Goal: Task Accomplishment & Management: Complete application form

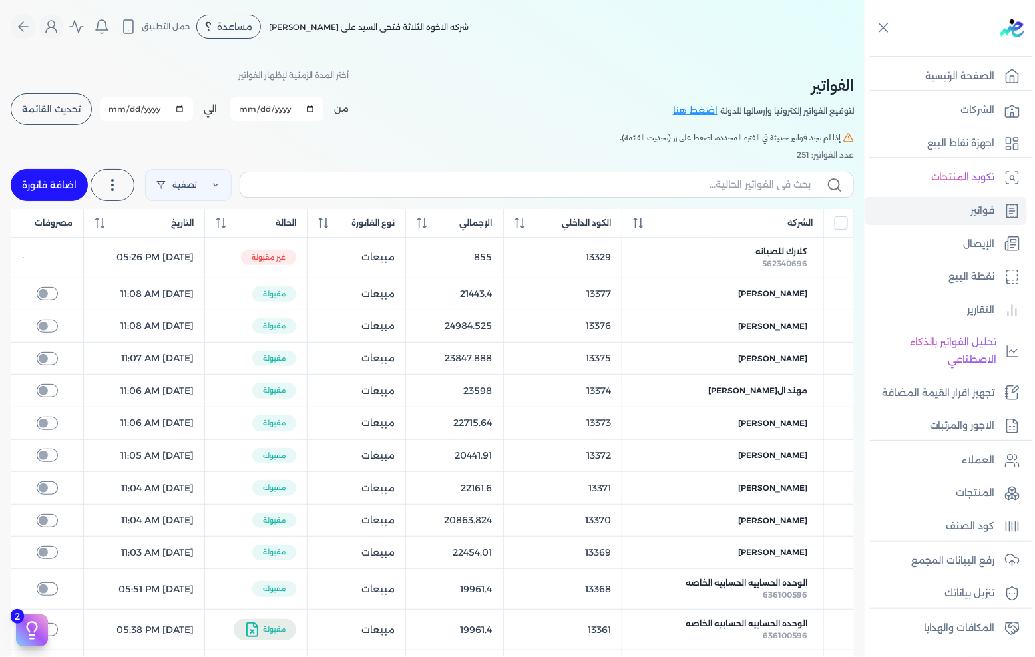
scroll to position [74, 0]
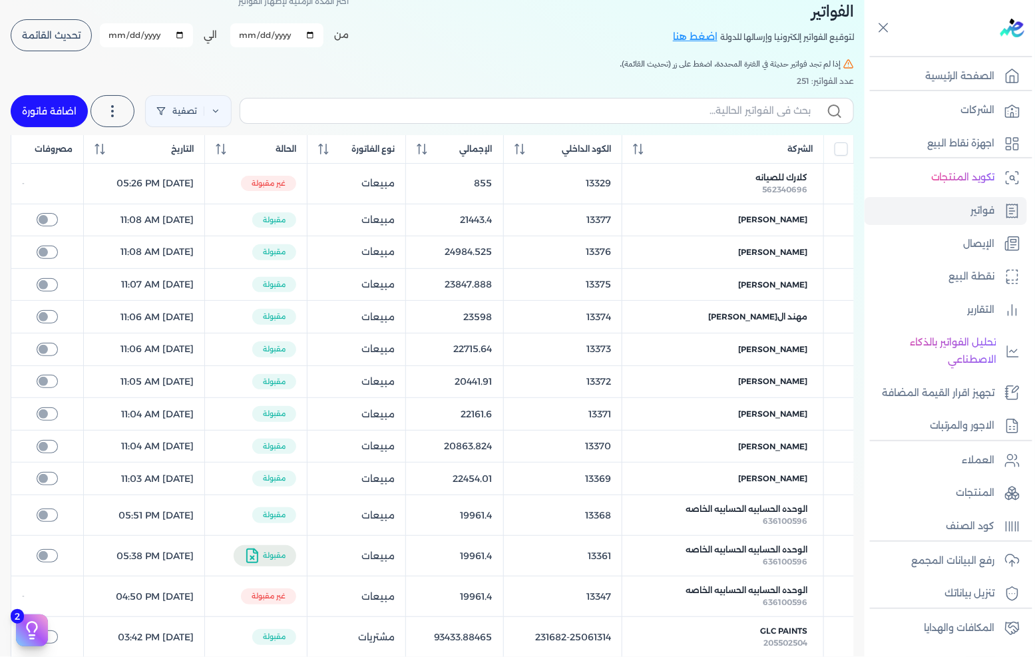
click at [74, 102] on link "اضافة فاتورة" at bounding box center [49, 111] width 77 height 32
select select "EGP"
select select "B"
select select "EGS"
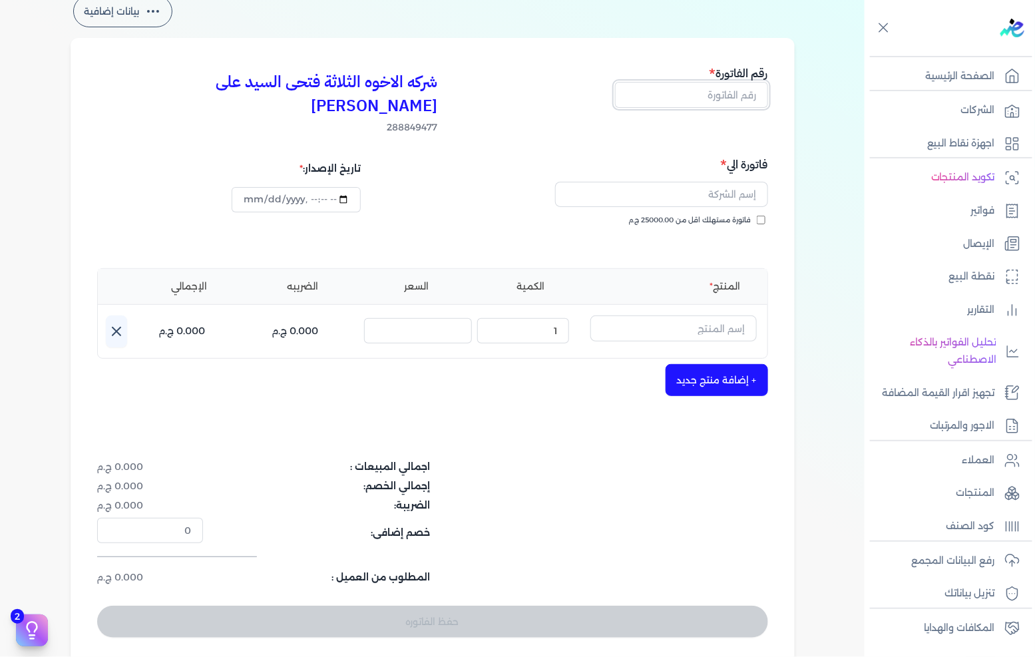
click at [736, 93] on input "text" at bounding box center [691, 94] width 153 height 25
type input "13378"
click at [760, 182] on input "text" at bounding box center [661, 194] width 213 height 25
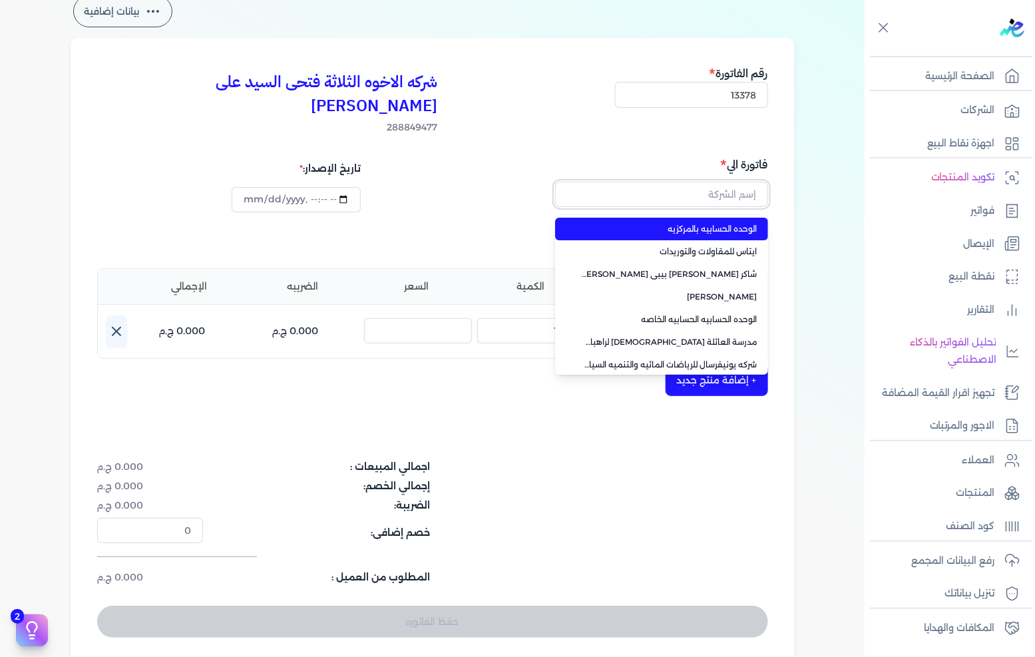
paste input "الشركة المصرية لنقل الكهرباء"
type input "الشركة المصرية لنقل الكهرباء"
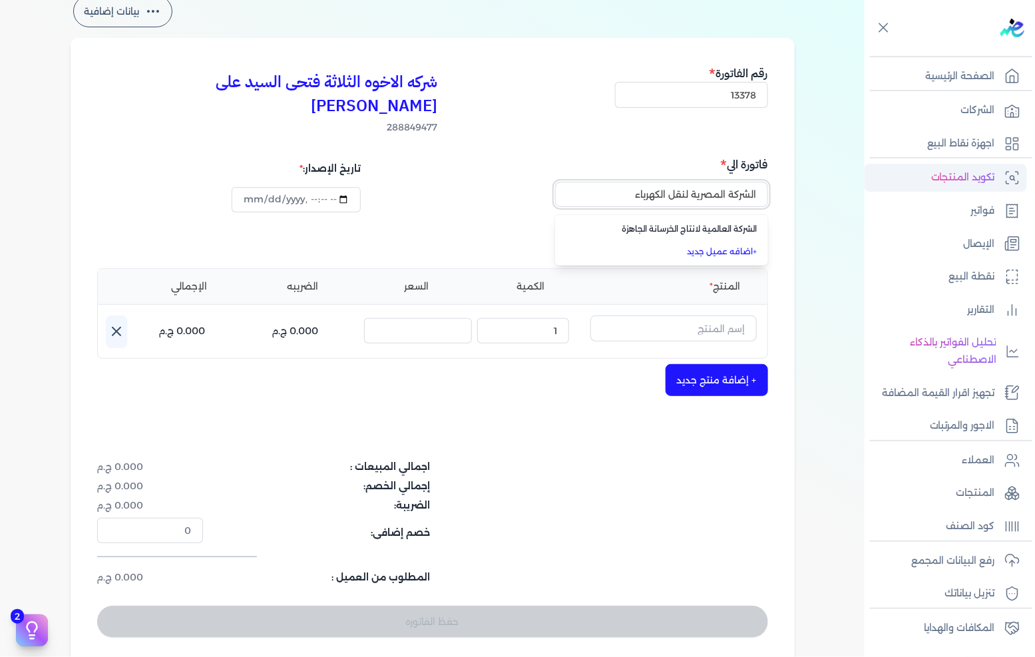
drag, startPoint x: 628, startPoint y: 171, endPoint x: 877, endPoint y: 174, distance: 249.0
click at [876, 174] on div "Toggle Navigation الصفحة الرئيسية الشركات اجهزة نقاط البيع تكويد المنتجات فواتي…" at bounding box center [517, 328] width 1035 height 657
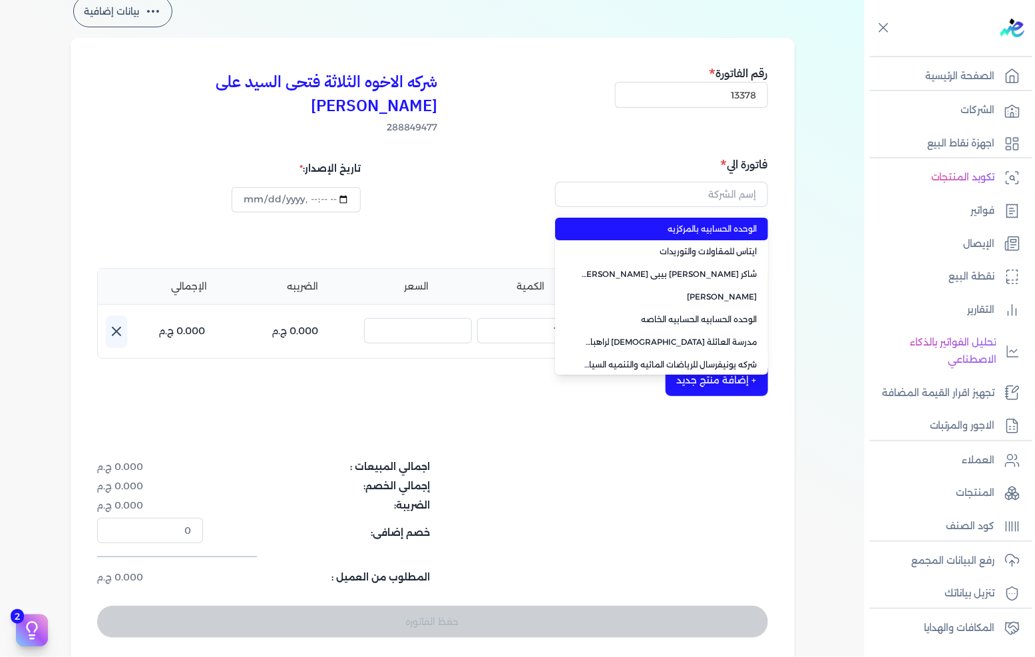
type input "الوحده الحسابيه بالمركزيه"
click at [819, 162] on div "بيانات إضافية شركه الاخوه الثلاثة فتحى السيد على [PERSON_NAME] 288849477 رقم ال…" at bounding box center [432, 329] width 865 height 672
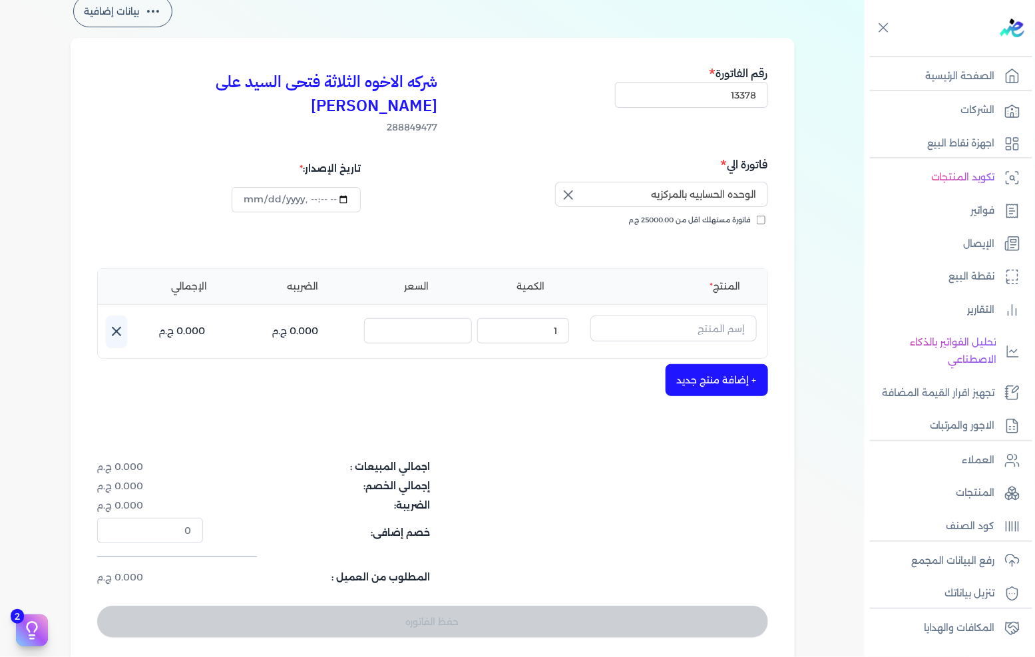
click at [572, 187] on icon "button" at bounding box center [569, 195] width 16 height 16
click at [720, 182] on input "text" at bounding box center [661, 194] width 213 height 25
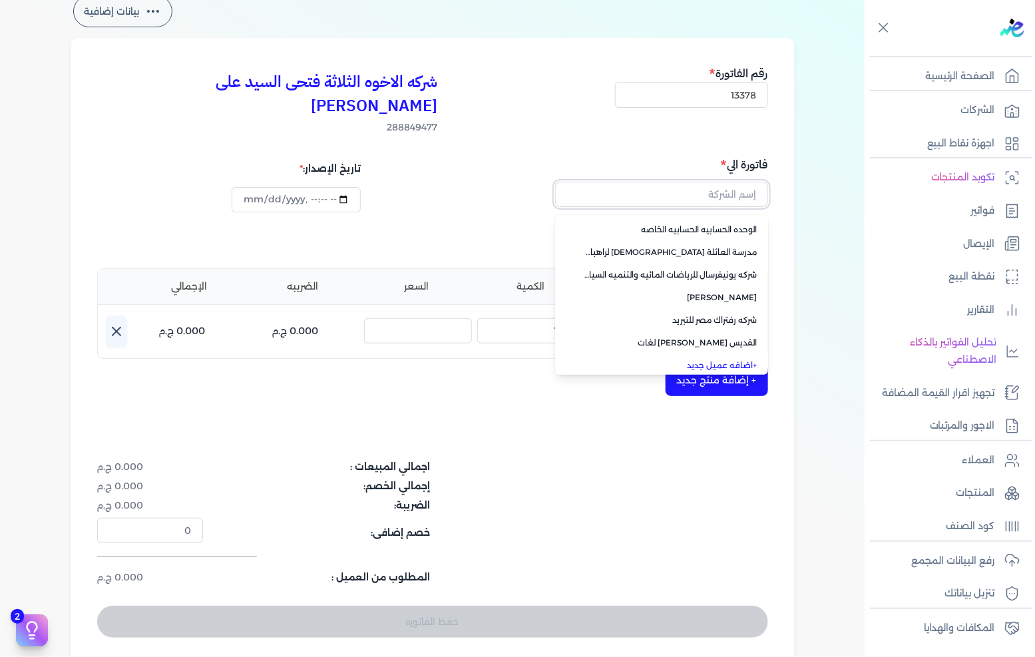
scroll to position [94, 0]
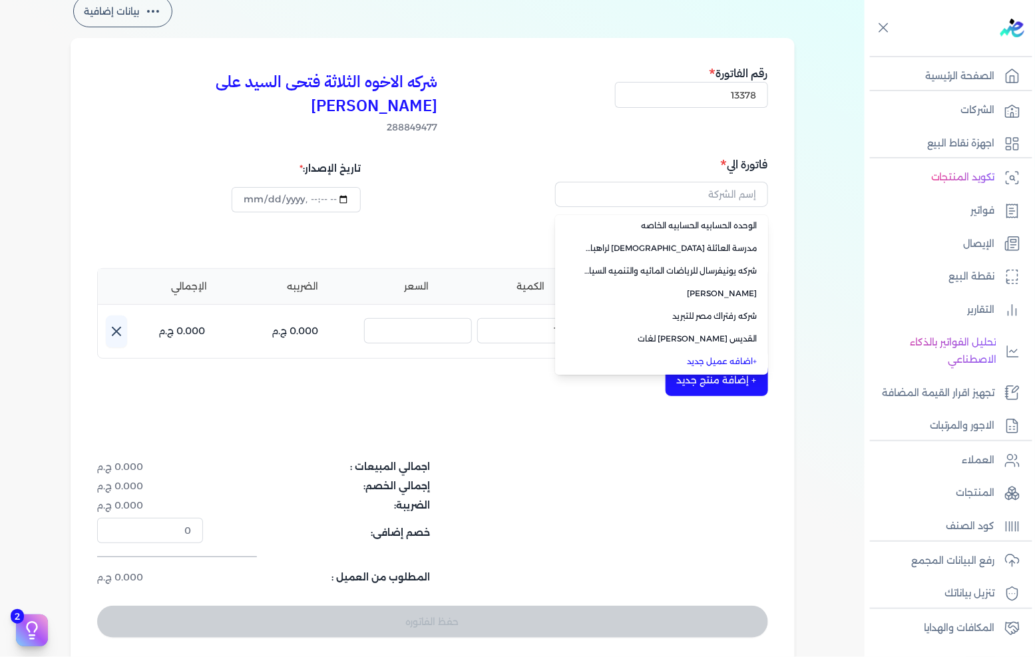
click at [734, 355] on link "+ اضافه عميل جديد" at bounding box center [670, 361] width 176 height 12
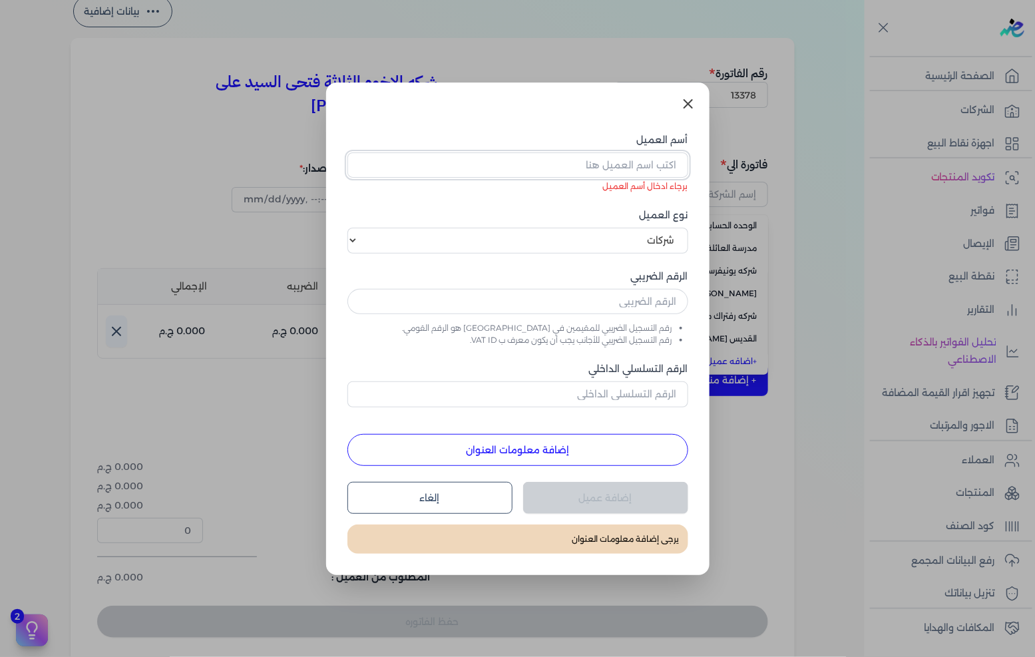
click at [638, 158] on input "أسم العميل" at bounding box center [517, 164] width 341 height 25
paste input "الشركة المصرية لنقل الكهرباء"
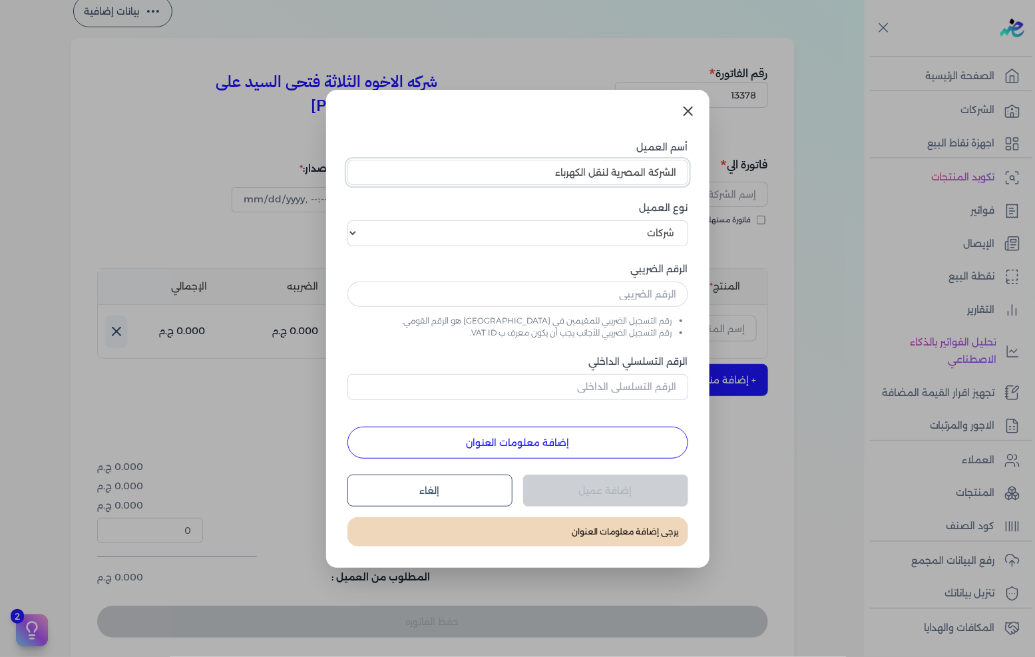
type input "الشركة المصرية لنقل الكهرباء"
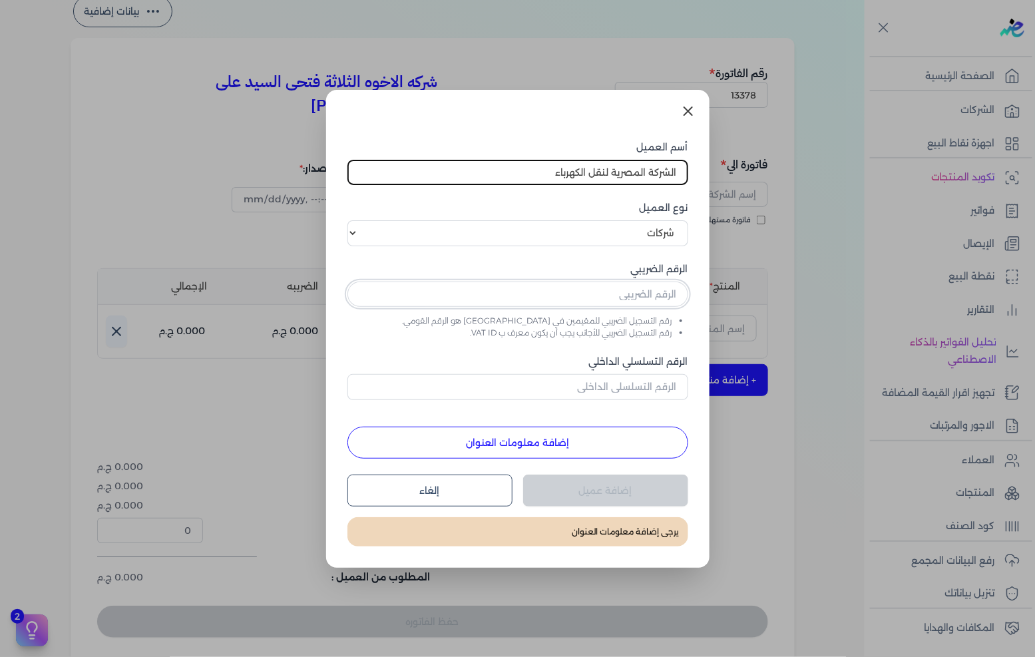
click at [635, 291] on input "text" at bounding box center [517, 294] width 341 height 25
paste input "200217720"
type input "200217720"
click at [579, 439] on button "إضافة معلومات العنوان" at bounding box center [517, 443] width 341 height 32
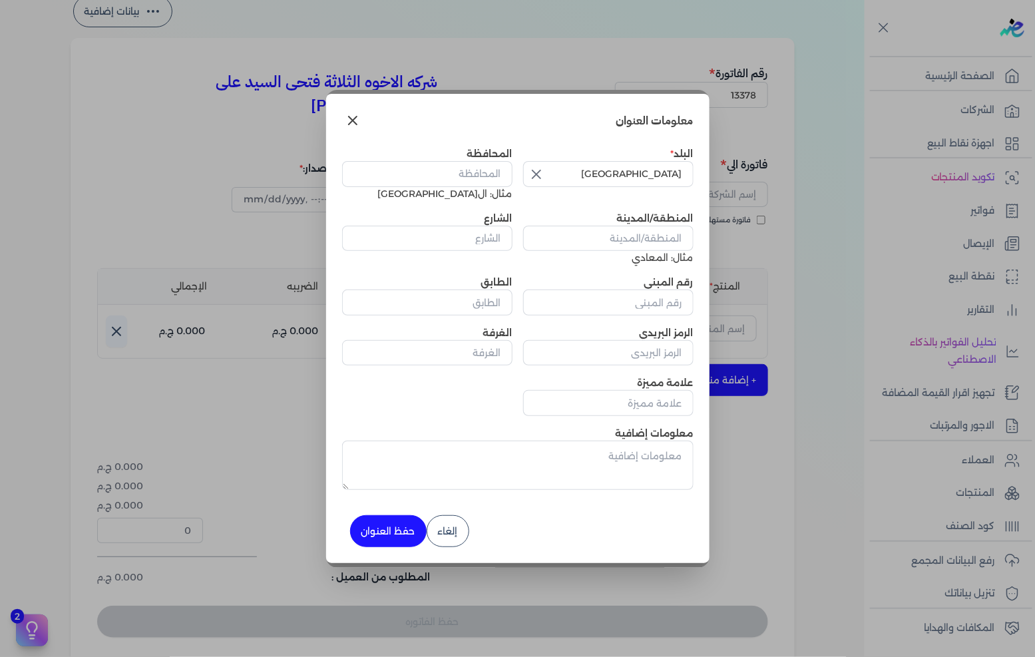
click at [530, 172] on icon "button" at bounding box center [537, 174] width 16 height 16
click at [630, 173] on input "text" at bounding box center [608, 173] width 170 height 25
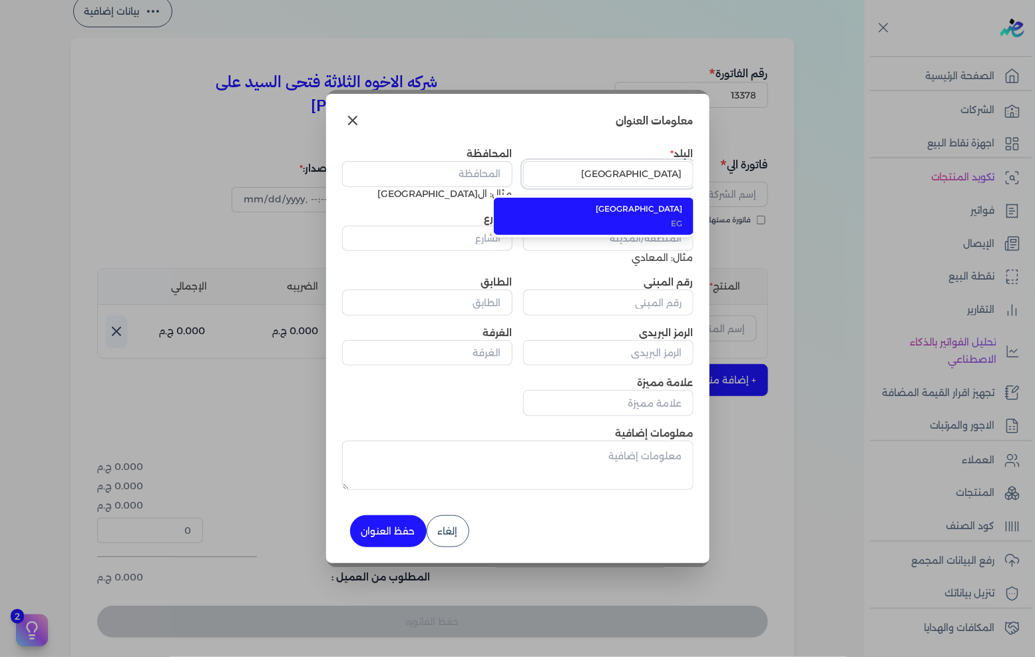
type input "[GEOGRAPHIC_DATA]"
click at [650, 212] on span "[GEOGRAPHIC_DATA]" at bounding box center [602, 209] width 162 height 12
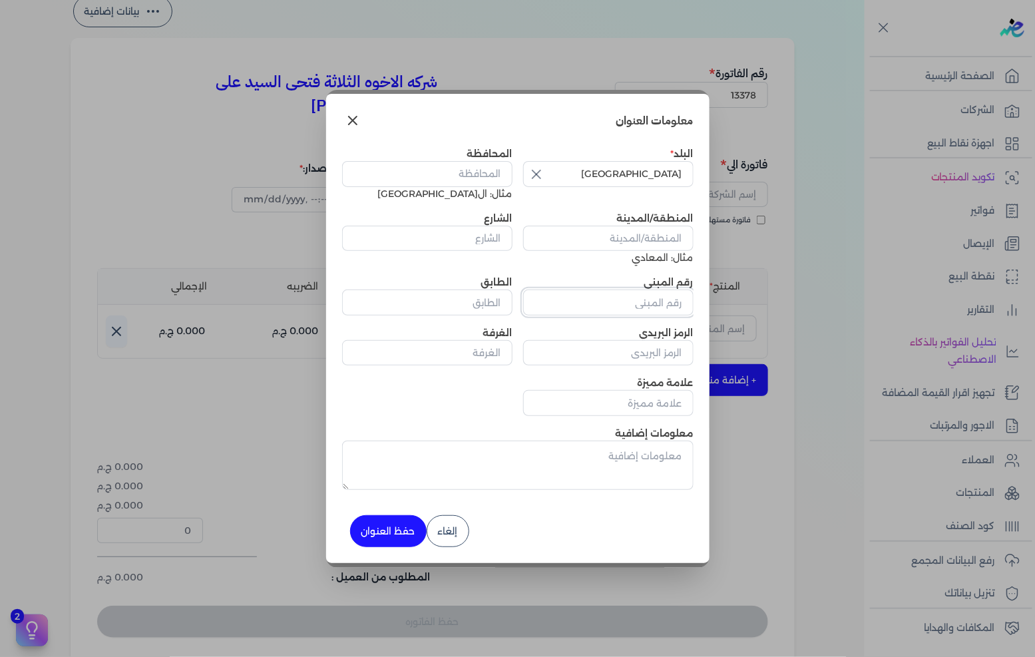
click at [653, 303] on input "رقم المبنى" at bounding box center [608, 302] width 170 height 25
click at [483, 236] on input "الشارع" at bounding box center [427, 238] width 170 height 25
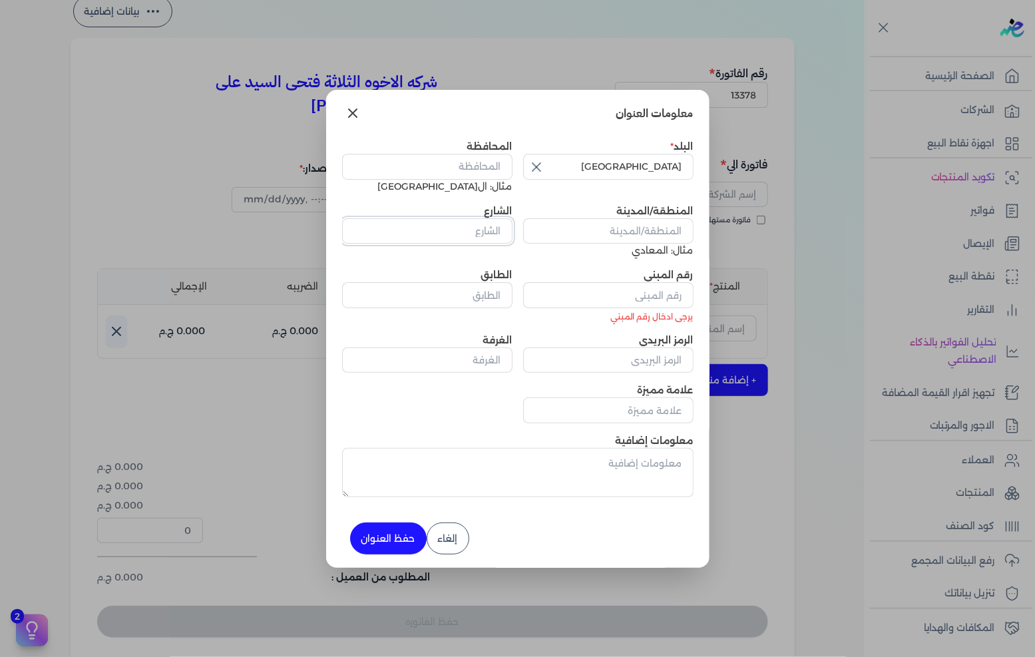
paste input "3 اول طريق النصر امام محكمه شمال القاهره الابتدائيه"
type input "3 اول طريق النصر امام محكمه شمال القاهره الابتدائيه"
click at [635, 228] on input "المنطقة/المدينة" at bounding box center [608, 230] width 170 height 25
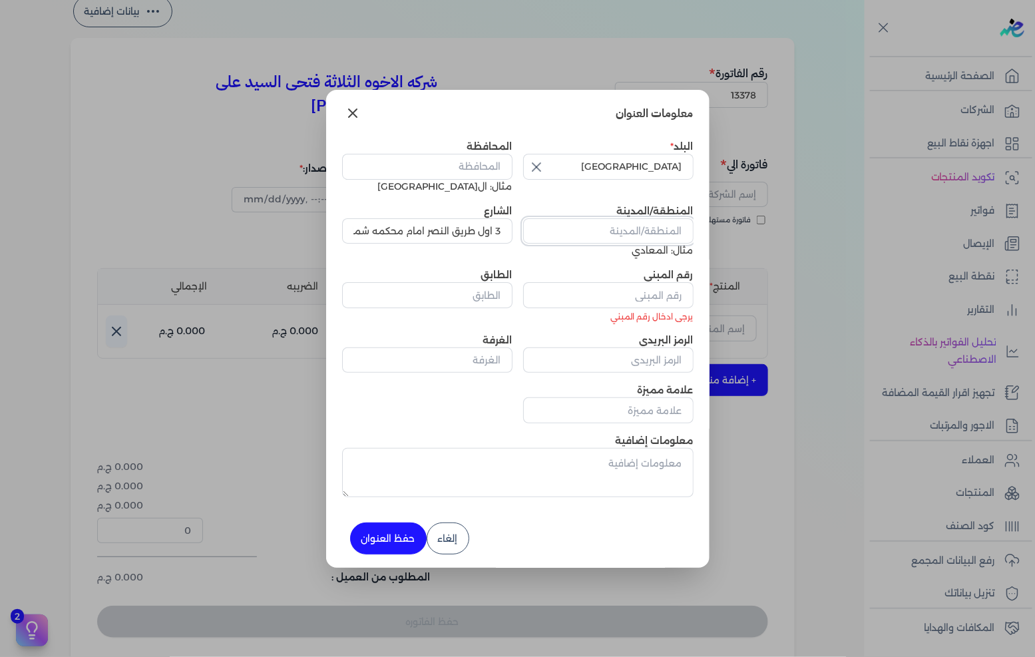
paste input "3 اول طريق النصر امام محكمه شمال القاهره الابتدائيه"
type input "3 اول طريق النصر امام محكمه شمال القاهره الابتدائيه"
click at [655, 288] on input "رقم المبنى" at bounding box center [608, 294] width 170 height 25
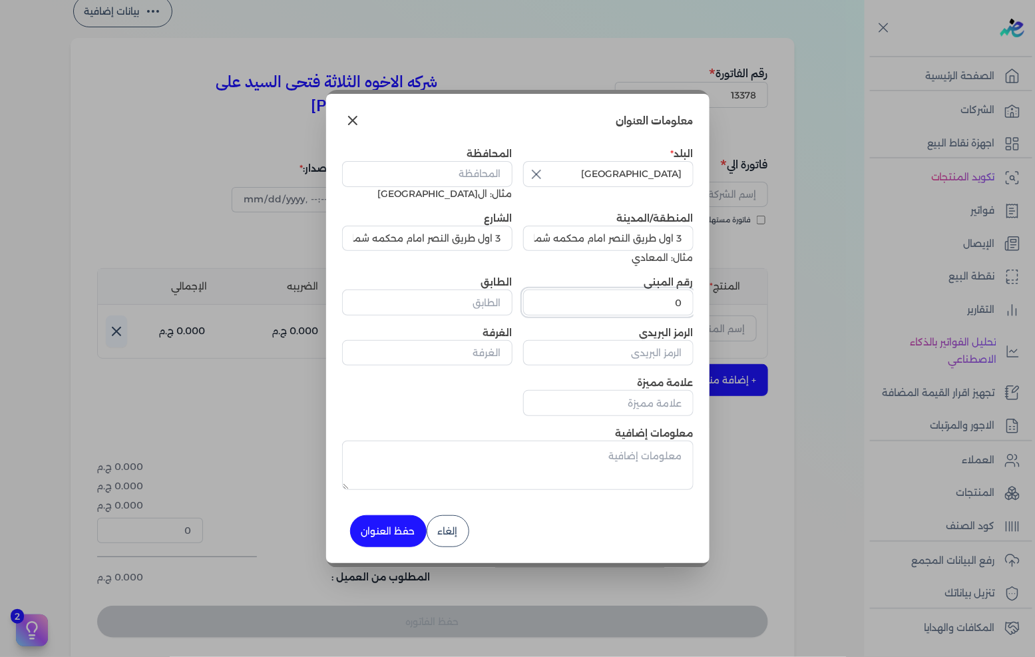
type input "0"
click at [393, 519] on button "حفظ العنوان" at bounding box center [388, 531] width 77 height 32
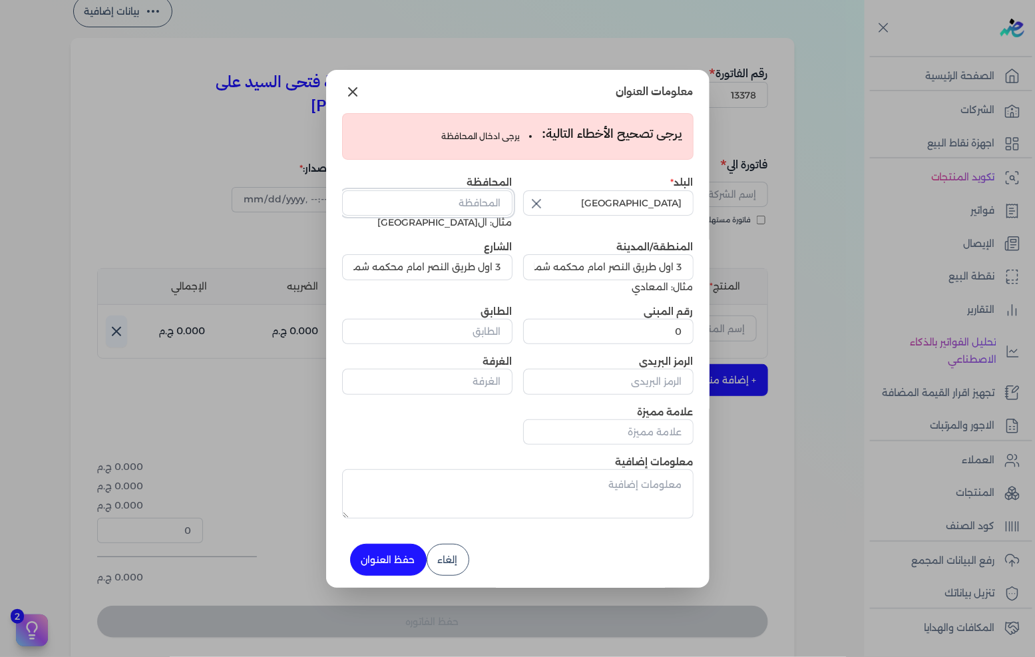
click at [482, 198] on input "المحافظة" at bounding box center [427, 202] width 170 height 25
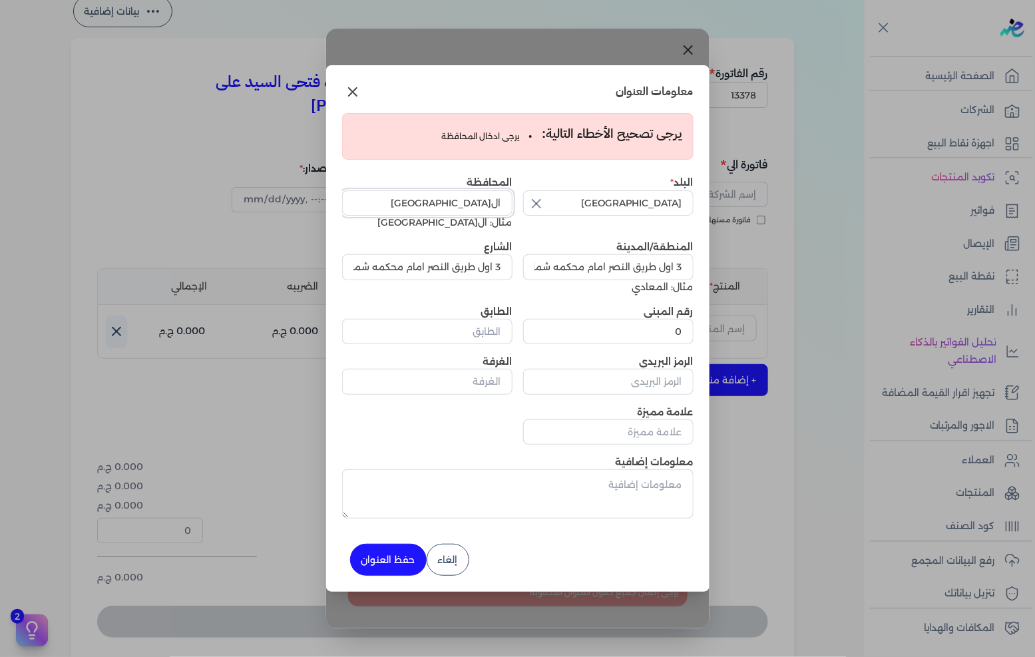
type input "ال[GEOGRAPHIC_DATA]"
click at [389, 557] on button "حفظ العنوان" at bounding box center [388, 560] width 77 height 32
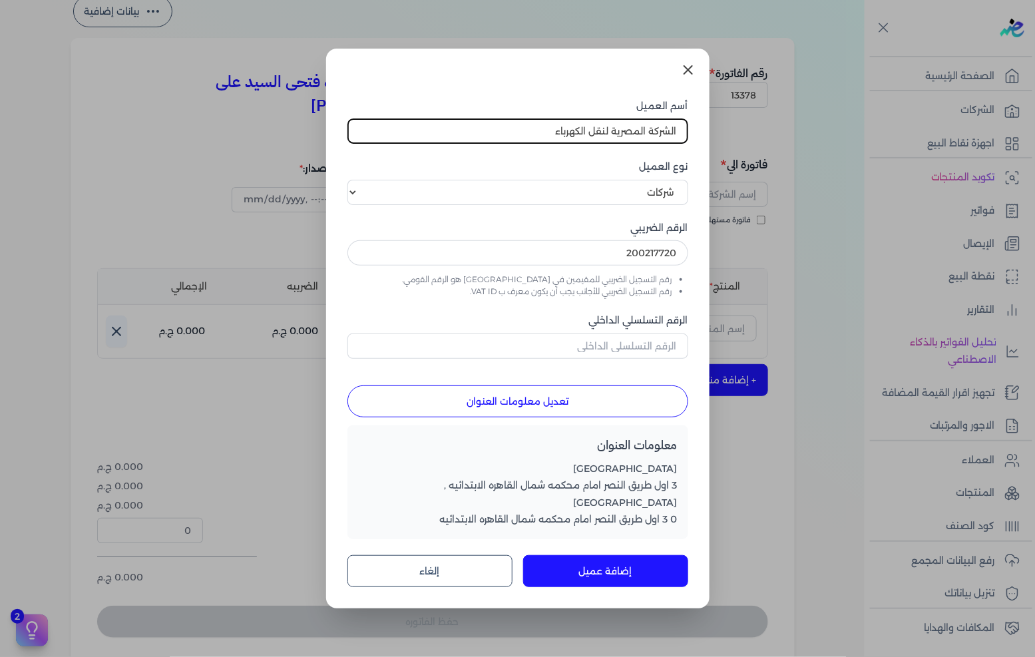
click at [613, 567] on button "إضافة عميل" at bounding box center [605, 571] width 165 height 32
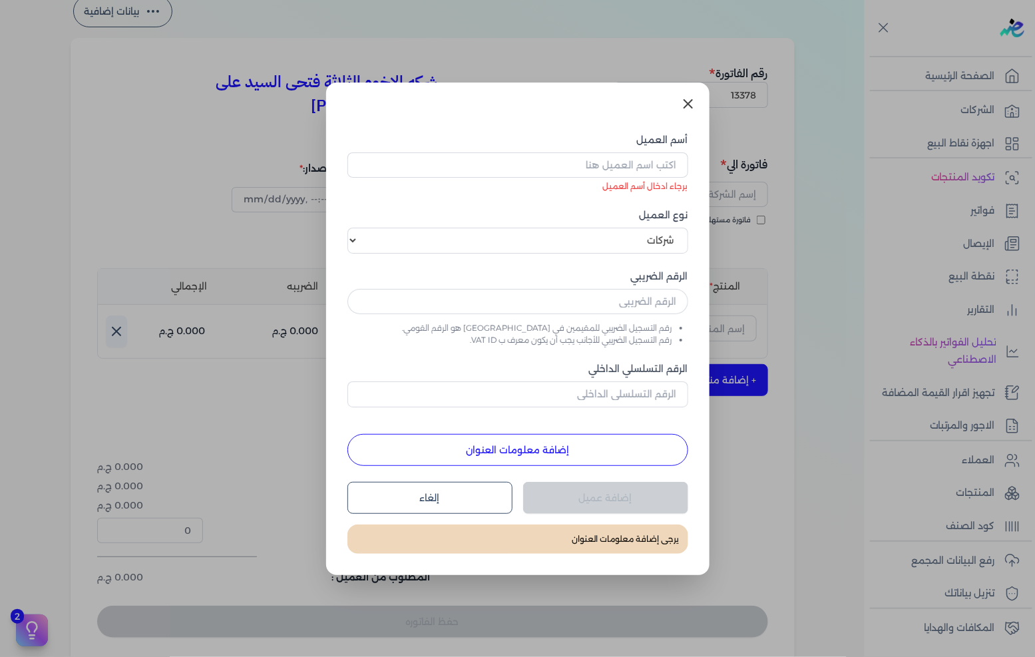
click at [487, 500] on button "إلغاء" at bounding box center [429, 498] width 165 height 32
click at [477, 493] on button "إلغاء" at bounding box center [429, 498] width 165 height 32
click at [479, 487] on button "إلغاء" at bounding box center [429, 498] width 165 height 32
click at [453, 497] on button "إلغاء" at bounding box center [429, 498] width 165 height 32
click at [686, 89] on link at bounding box center [688, 104] width 32 height 32
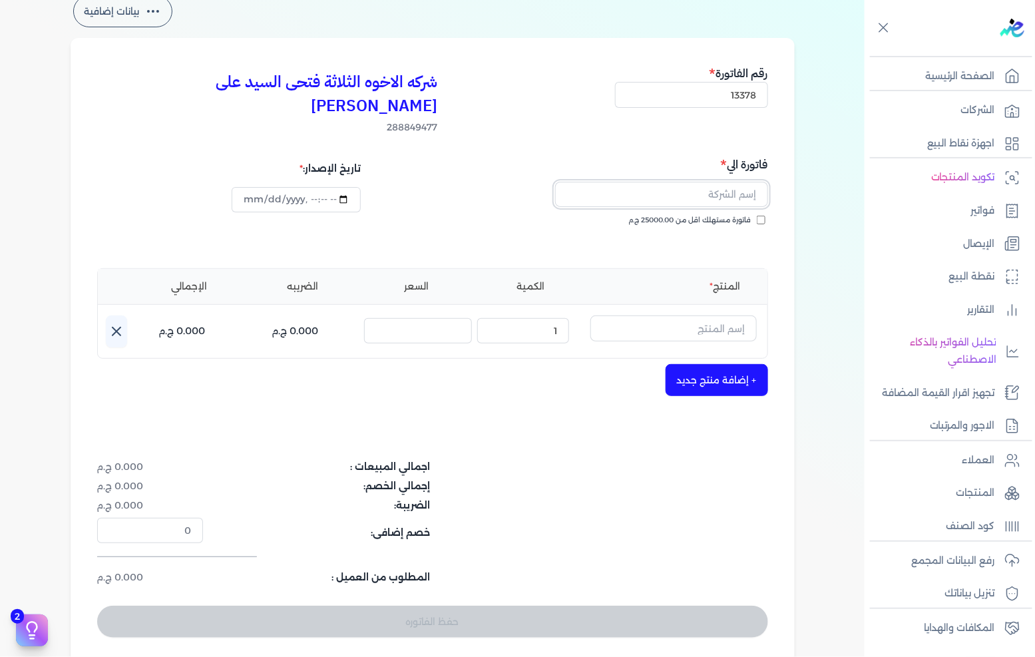
click at [726, 182] on input "text" at bounding box center [661, 194] width 213 height 25
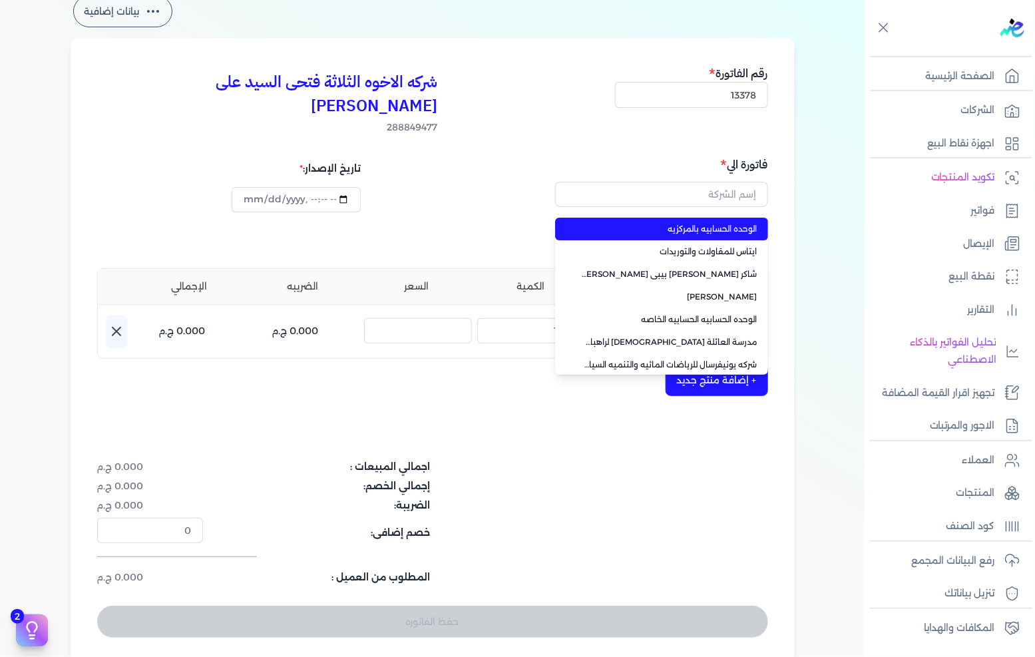
type input "الوحده الحسابيه بالمركزيه"
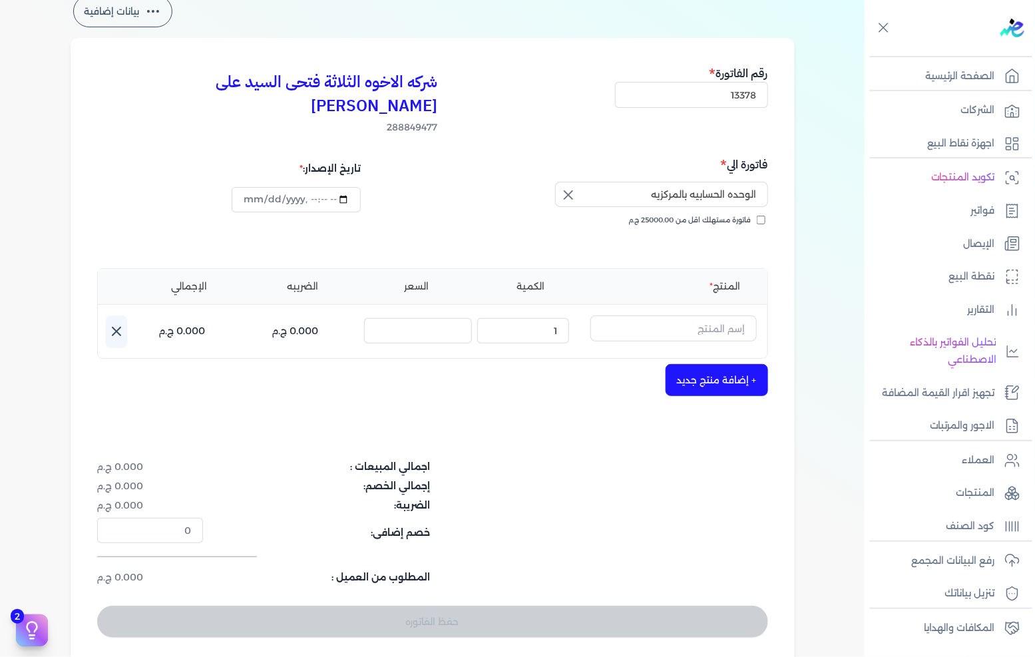
click at [563, 187] on icon "button" at bounding box center [569, 195] width 16 height 16
click at [689, 182] on input "text" at bounding box center [661, 194] width 213 height 25
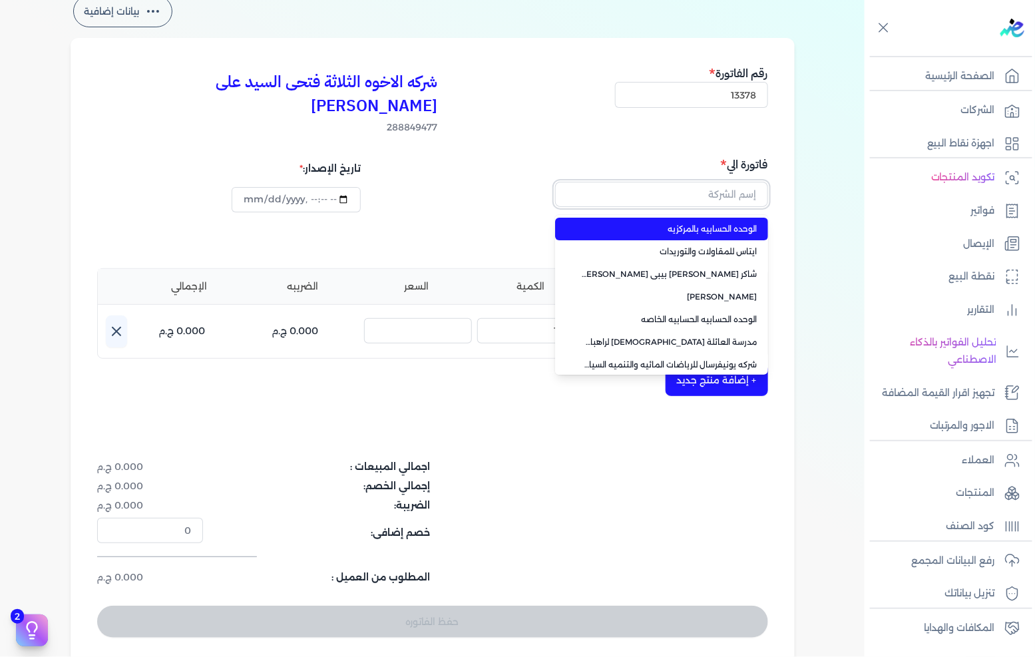
paste input "الشركة المصرية لنقل الكهرباء"
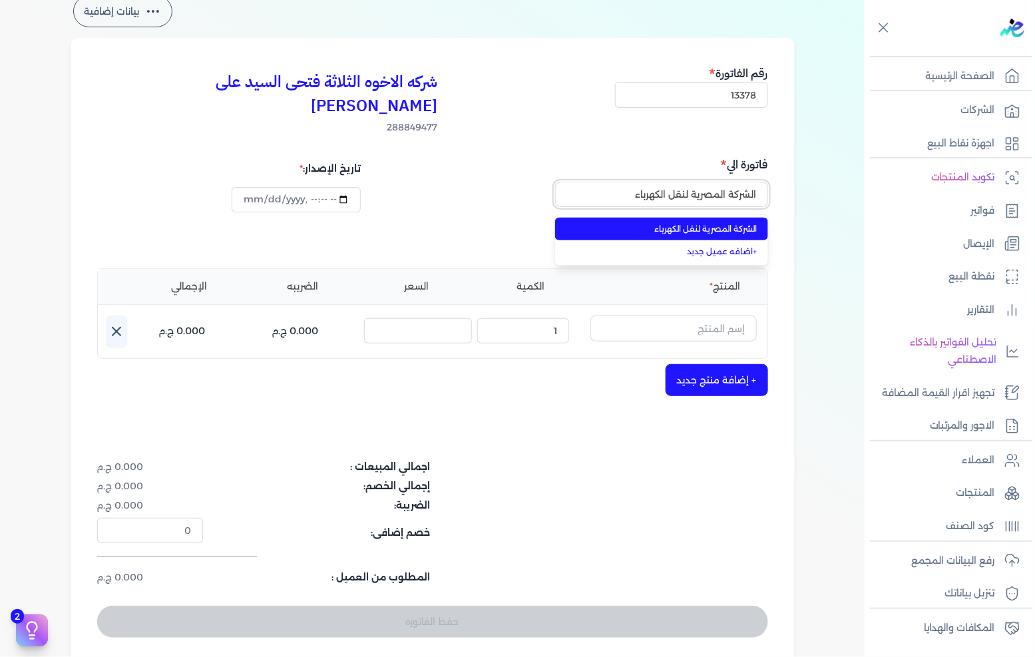
type input "الشركة المصرية لنقل الكهرباء"
click at [684, 223] on span "الشركة المصرية لنقل الكهرباء" at bounding box center [670, 229] width 176 height 12
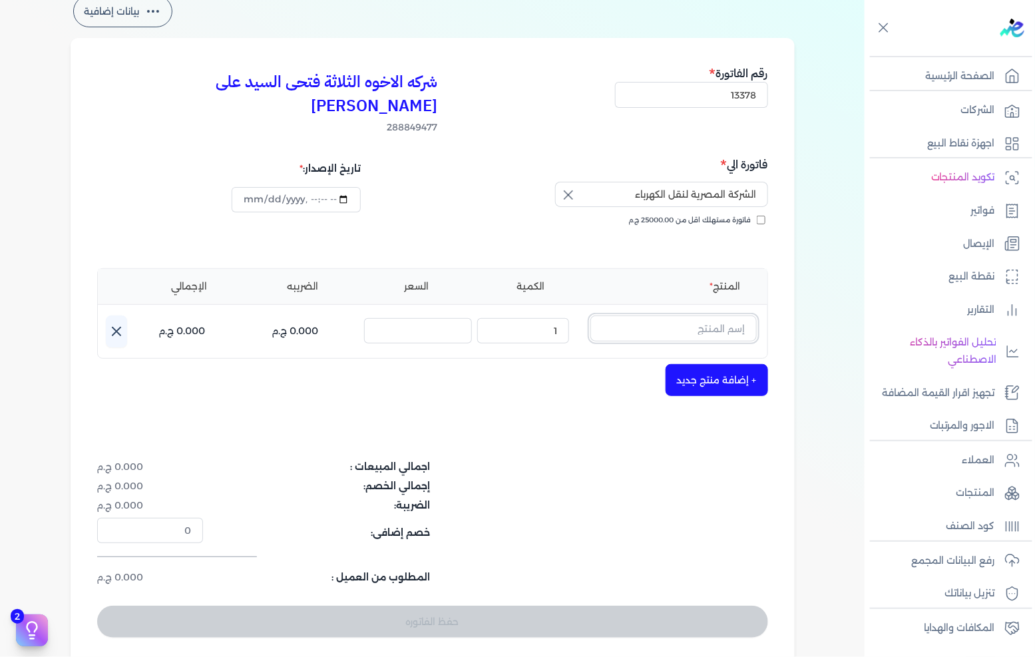
click at [696, 316] on input "text" at bounding box center [673, 328] width 166 height 25
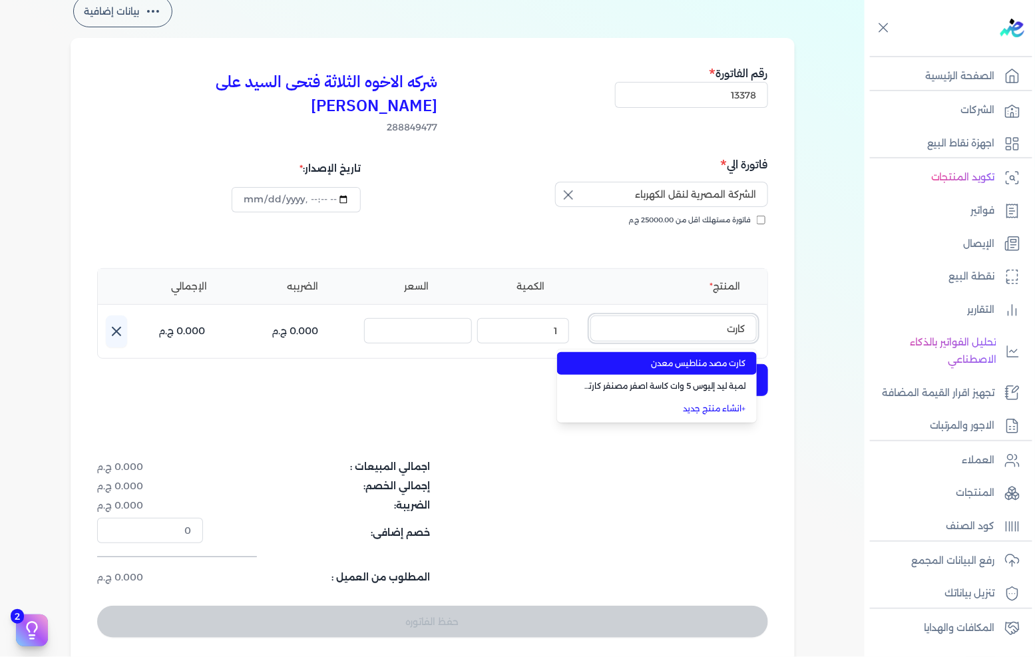
type input "كارت"
click at [716, 397] on li "+ انشاء منتج جديد" at bounding box center [657, 408] width 200 height 23
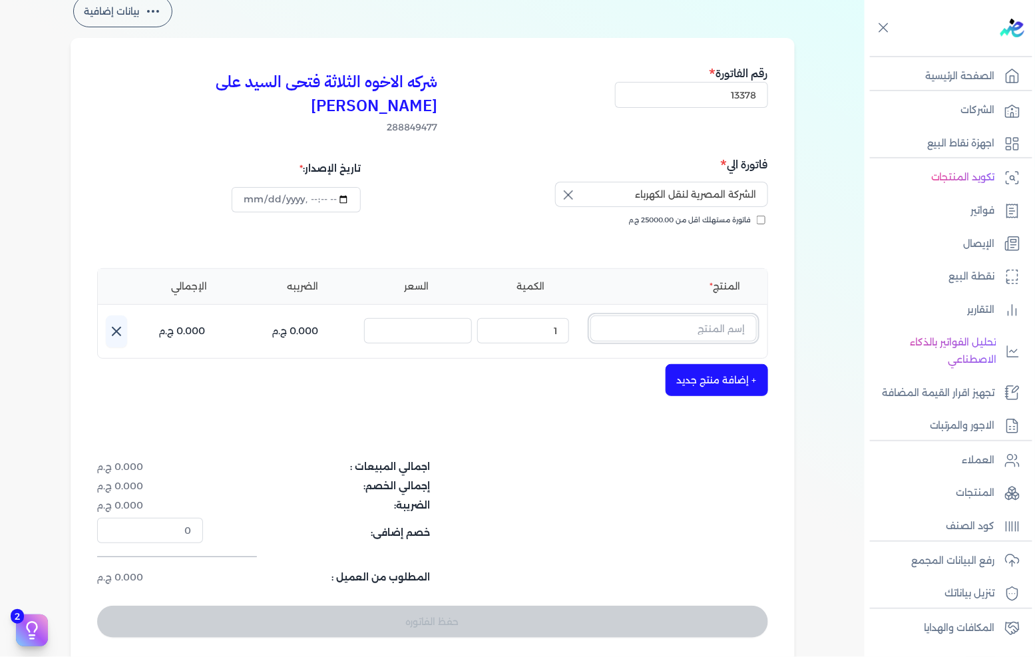
click at [688, 316] on input "text" at bounding box center [673, 328] width 166 height 25
click at [711, 403] on link "+ انشاء منتج جديد" at bounding box center [665, 409] width 162 height 12
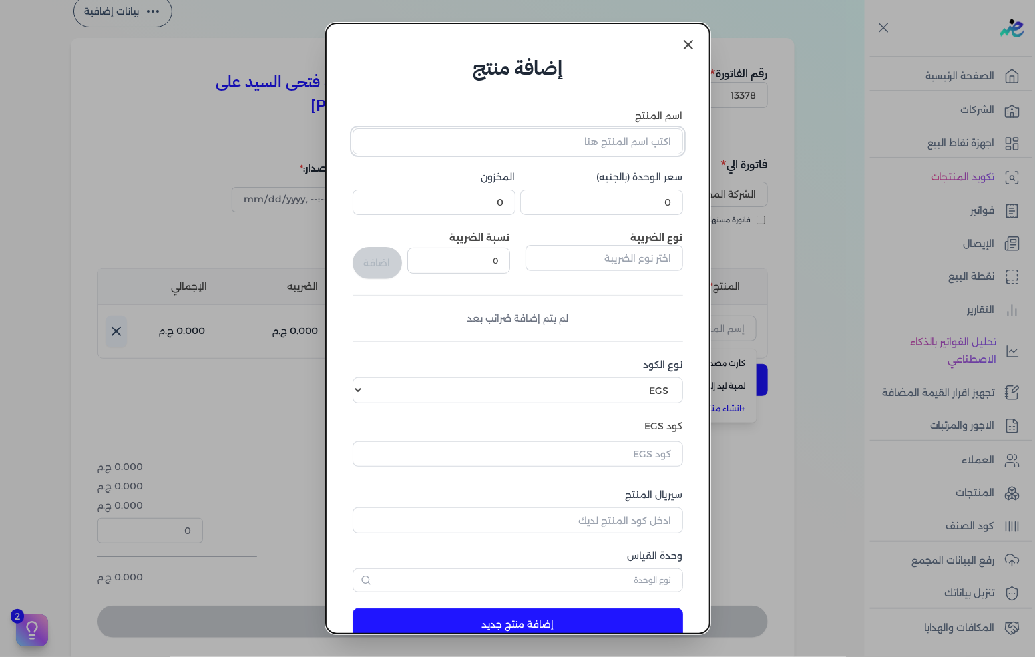
click at [626, 150] on input "اسم المنتج" at bounding box center [518, 140] width 330 height 25
type input "كارت ايبوكسى ستيل"
click at [661, 200] on input "0" at bounding box center [602, 202] width 162 height 25
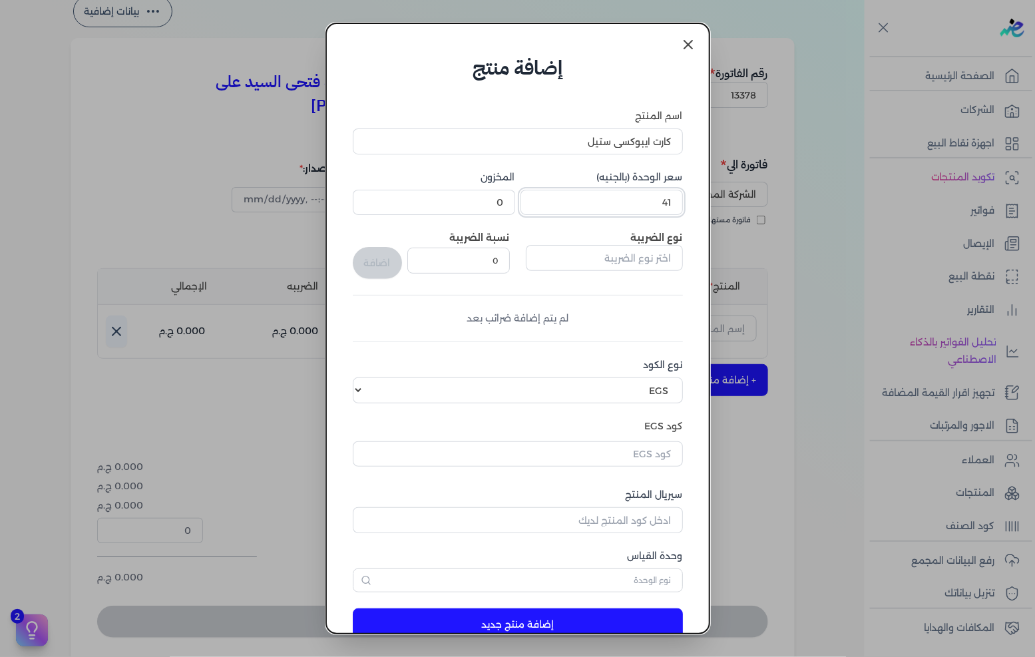
type input "41"
click at [643, 242] on label "نوع الضريبة" at bounding box center [657, 238] width 52 height 12
click at [642, 260] on input "text" at bounding box center [604, 257] width 157 height 25
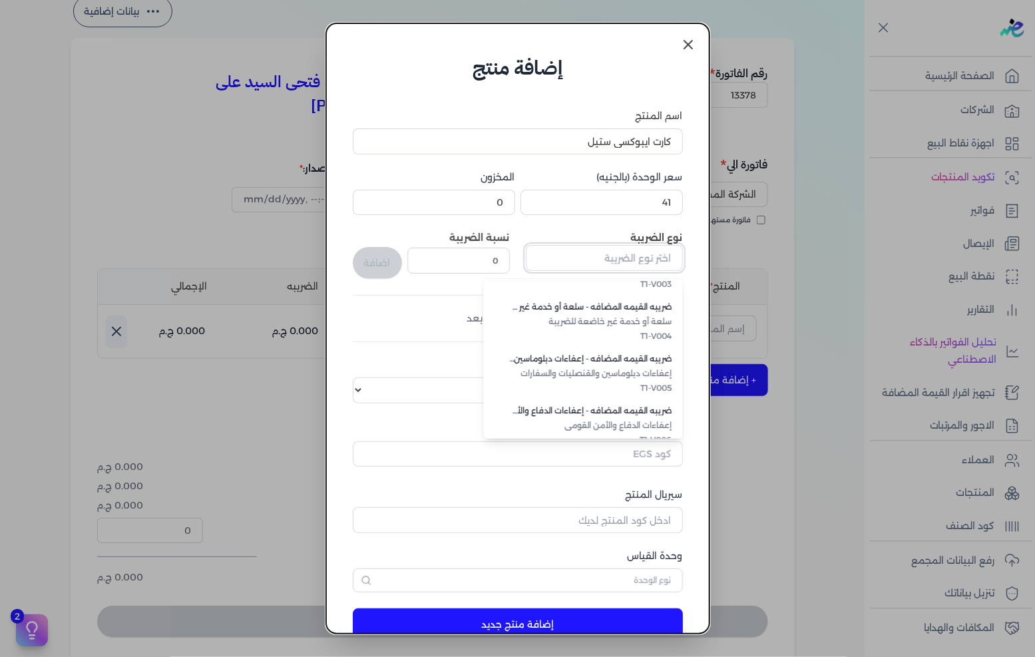
scroll to position [363, 0]
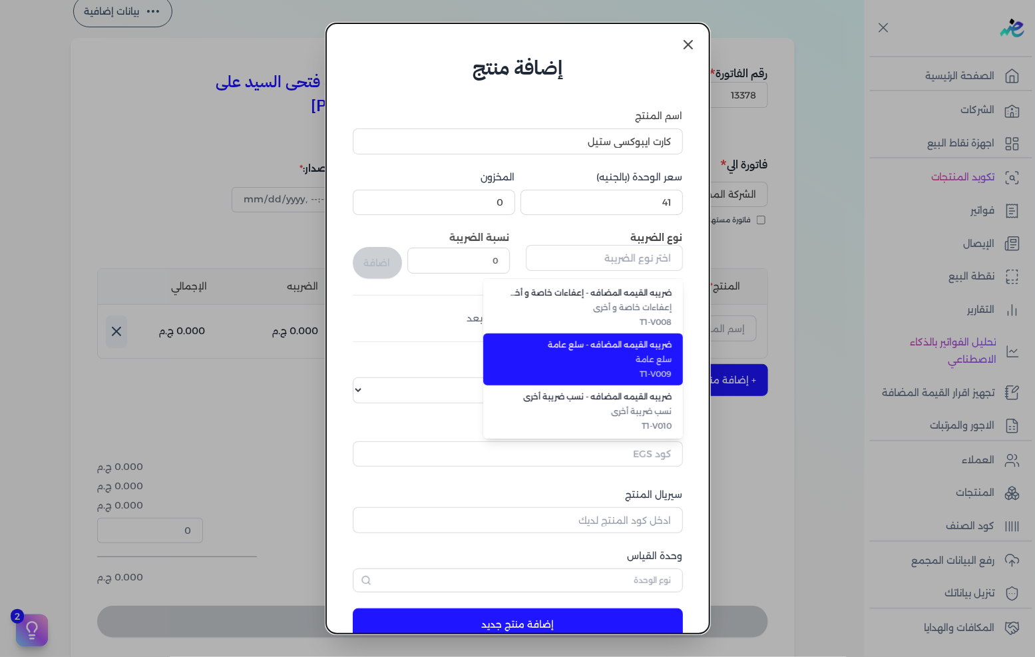
click at [639, 374] on span "T1-V009" at bounding box center [591, 374] width 162 height 12
type input "ضريبه القيمه المضافه - سلع عامة"
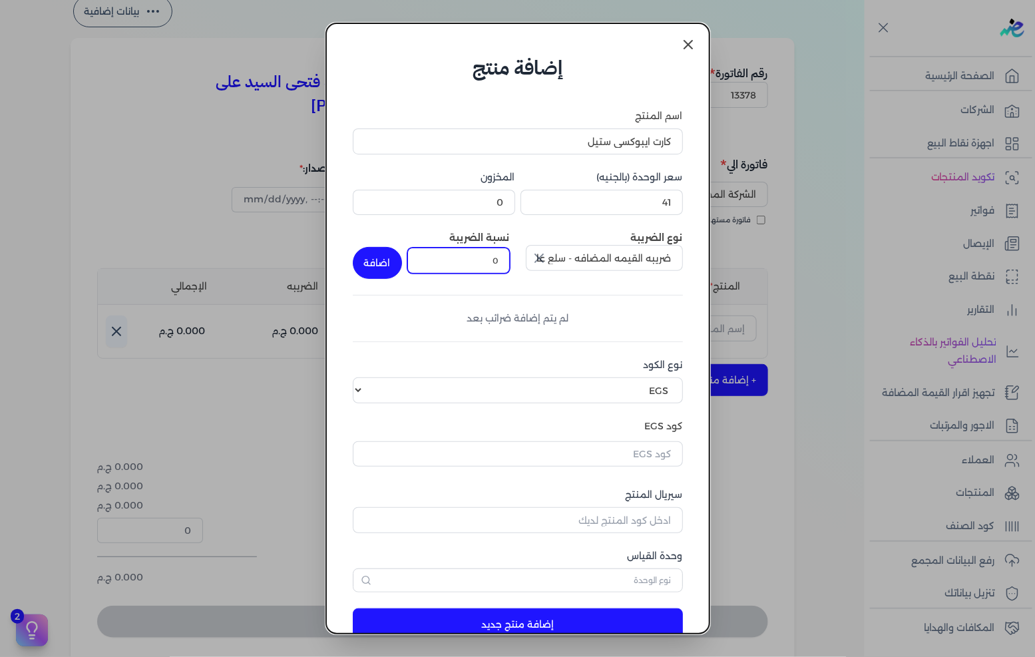
click at [484, 266] on input "0" at bounding box center [458, 260] width 103 height 25
type input "14"
click at [398, 264] on button "اضافة" at bounding box center [377, 263] width 49 height 32
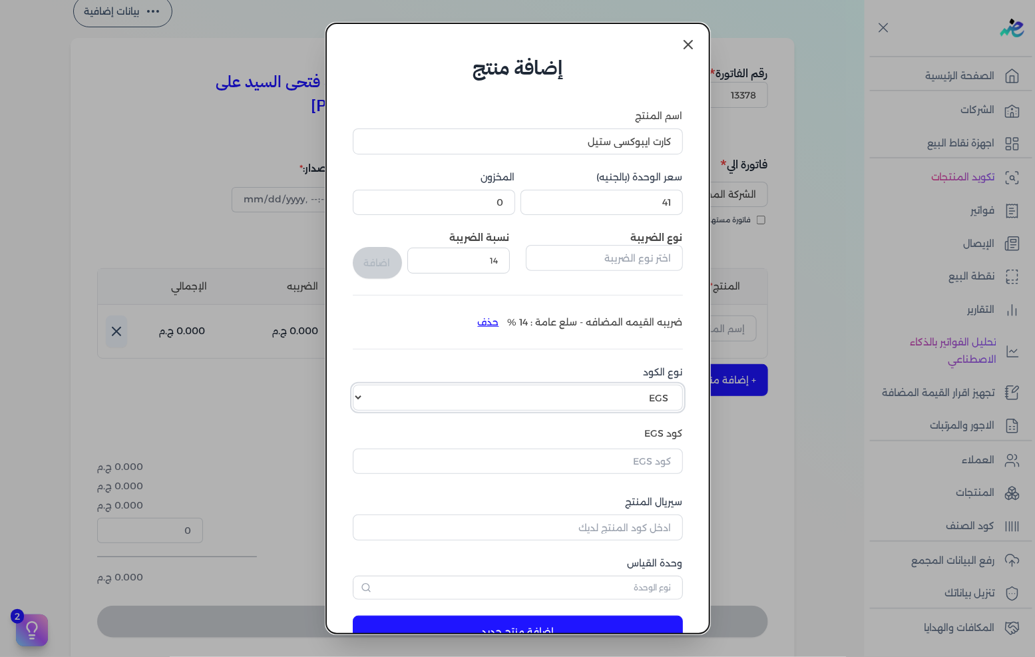
click at [551, 391] on select "اختر نوع الكود EGS GS1" at bounding box center [518, 397] width 330 height 25
click at [363, 385] on select "اختر نوع الكود EGS GS1" at bounding box center [518, 397] width 330 height 25
click at [597, 395] on select "اختر نوع الكود EGS GS1" at bounding box center [518, 397] width 330 height 25
select select "GS1"
click at [363, 385] on select "اختر نوع الكود EGS GS1" at bounding box center [518, 397] width 330 height 25
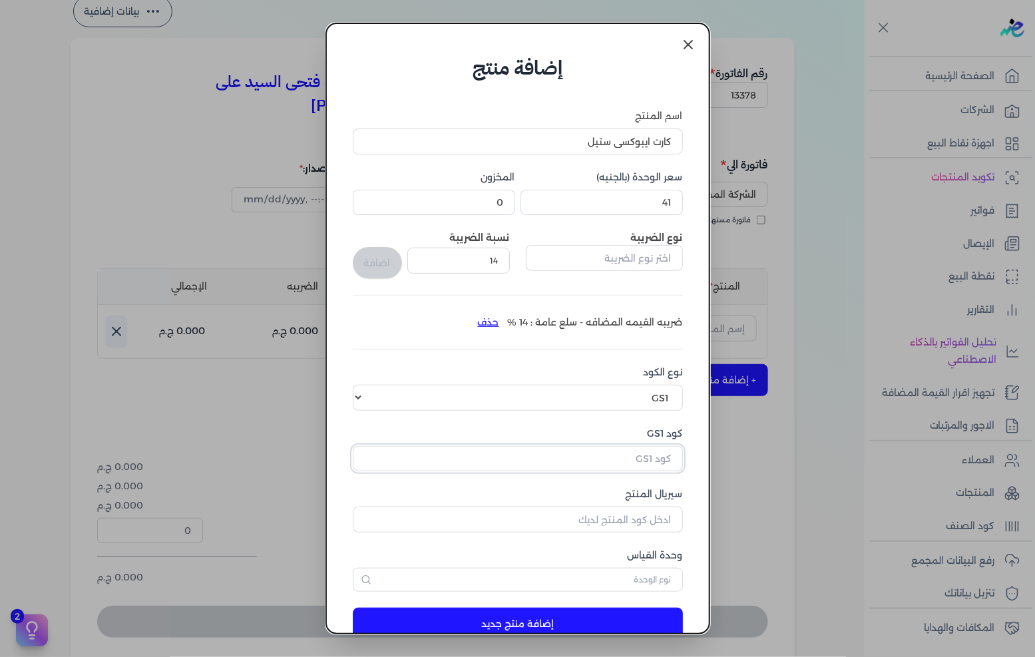
click at [638, 467] on input "كود GS1" at bounding box center [518, 458] width 330 height 25
paste input "10005730"
type input "10005730"
drag, startPoint x: 630, startPoint y: 511, endPoint x: 703, endPoint y: 524, distance: 73.7
click at [630, 511] on input "سيريال المنتج" at bounding box center [518, 519] width 330 height 25
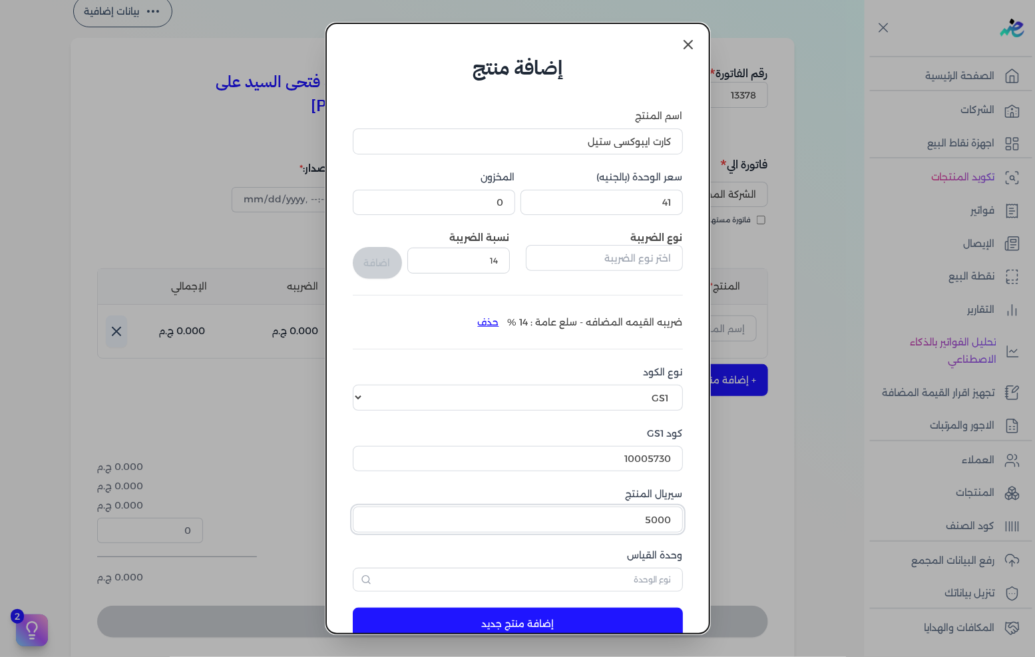
type input "5000"
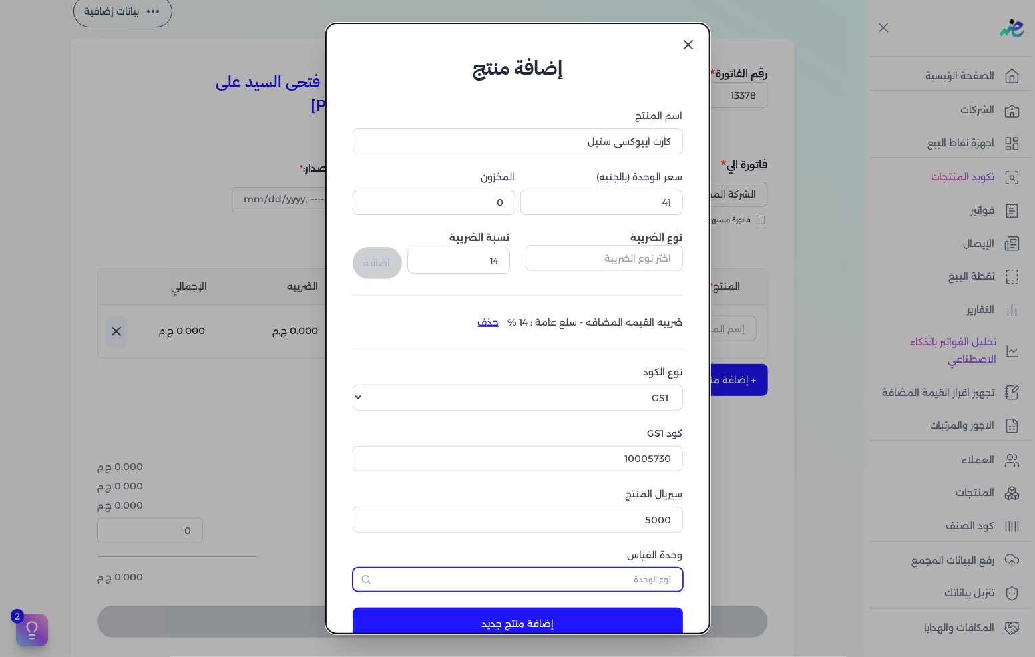
click at [661, 570] on input "text" at bounding box center [518, 580] width 330 height 24
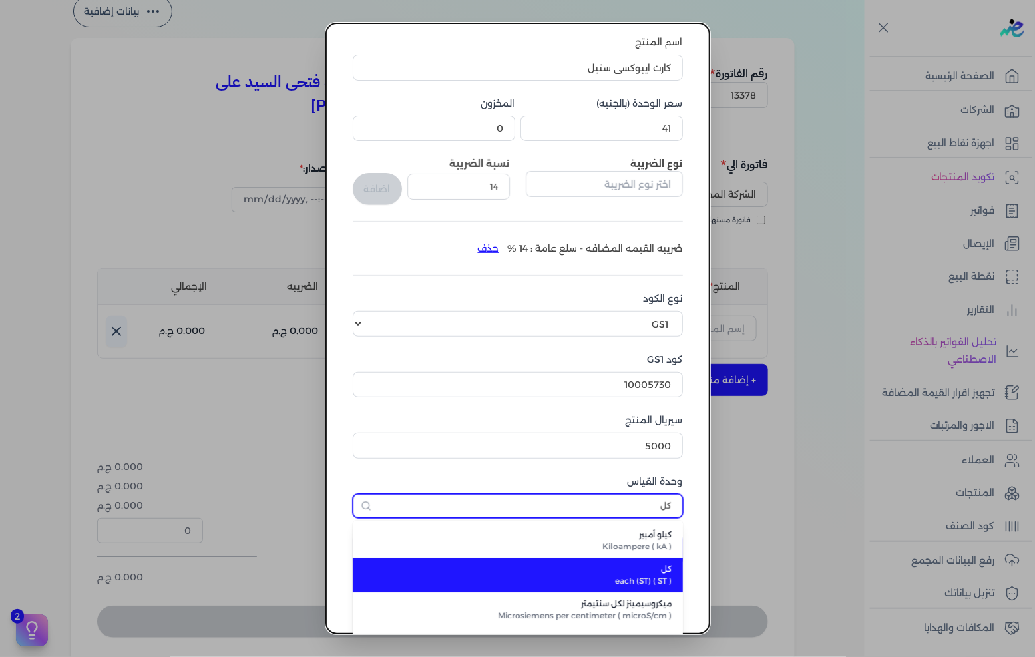
type input "كل"
click at [664, 568] on span "كل" at bounding box center [525, 569] width 293 height 12
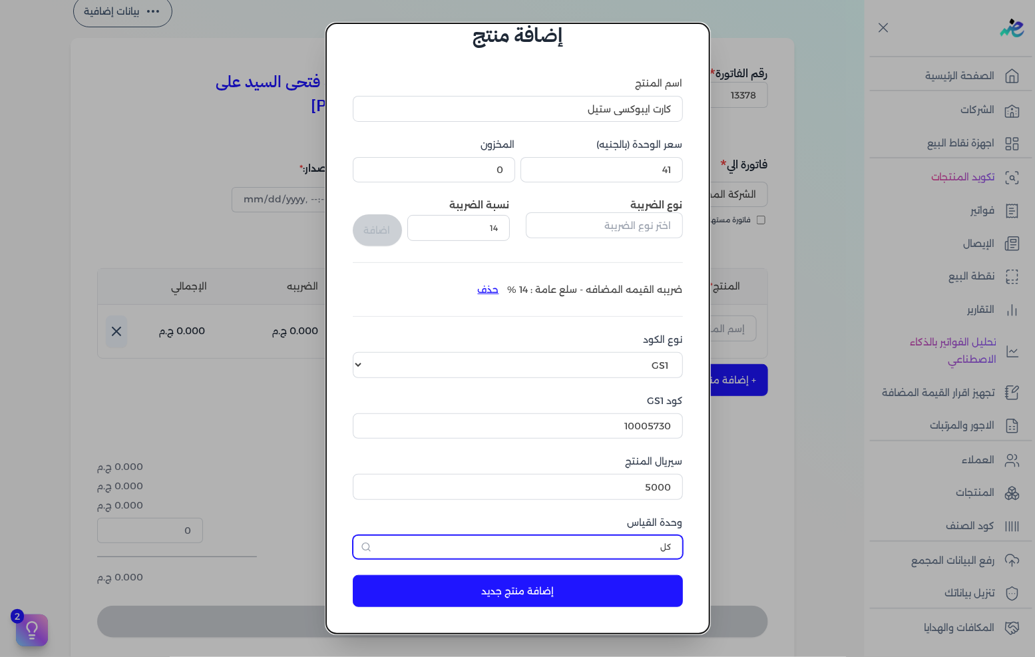
scroll to position [31, 0]
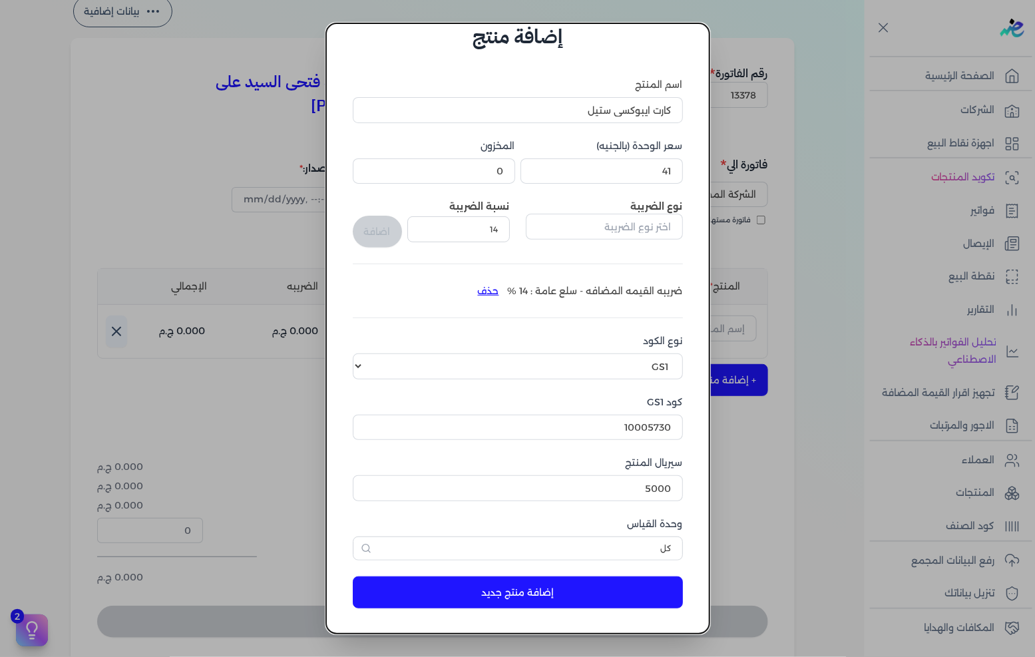
click at [611, 596] on button "إضافة منتج جديد" at bounding box center [518, 592] width 330 height 32
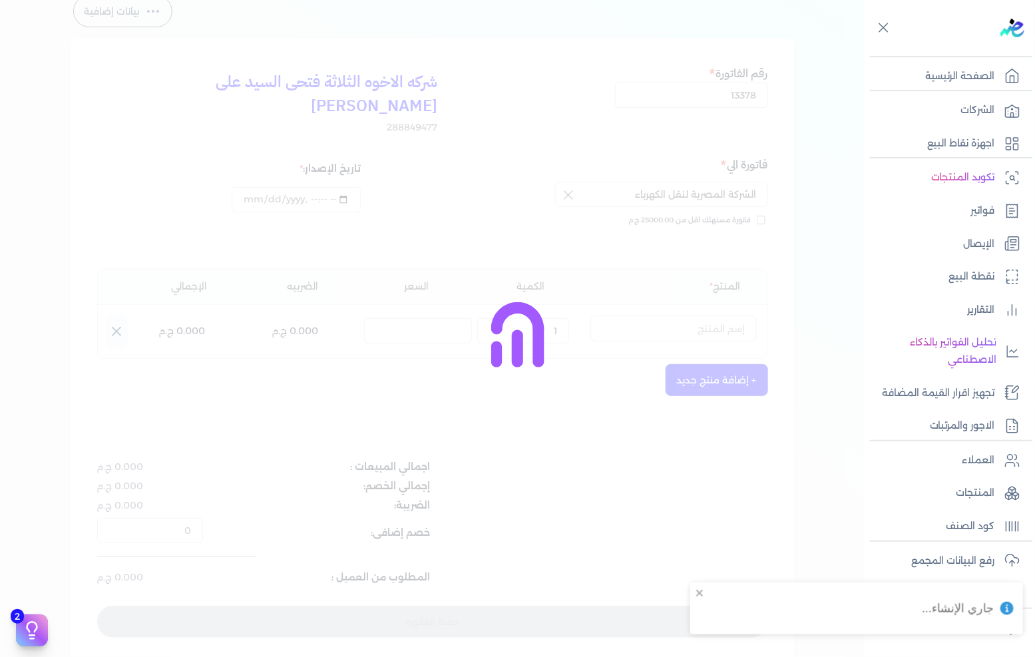
select select "EGS"
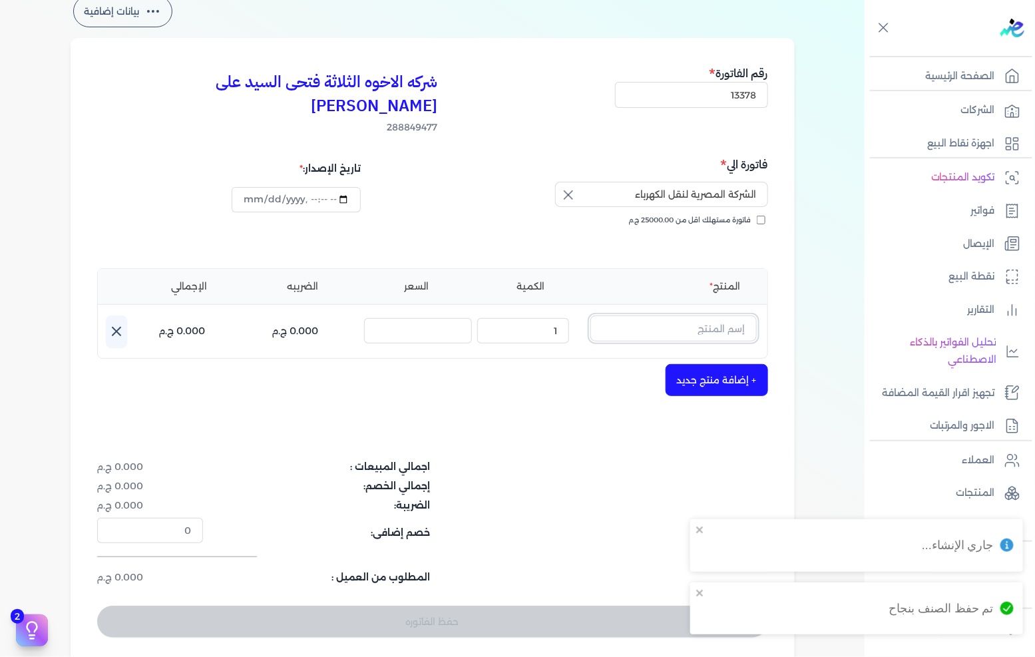
click at [693, 316] on input "text" at bounding box center [673, 328] width 166 height 25
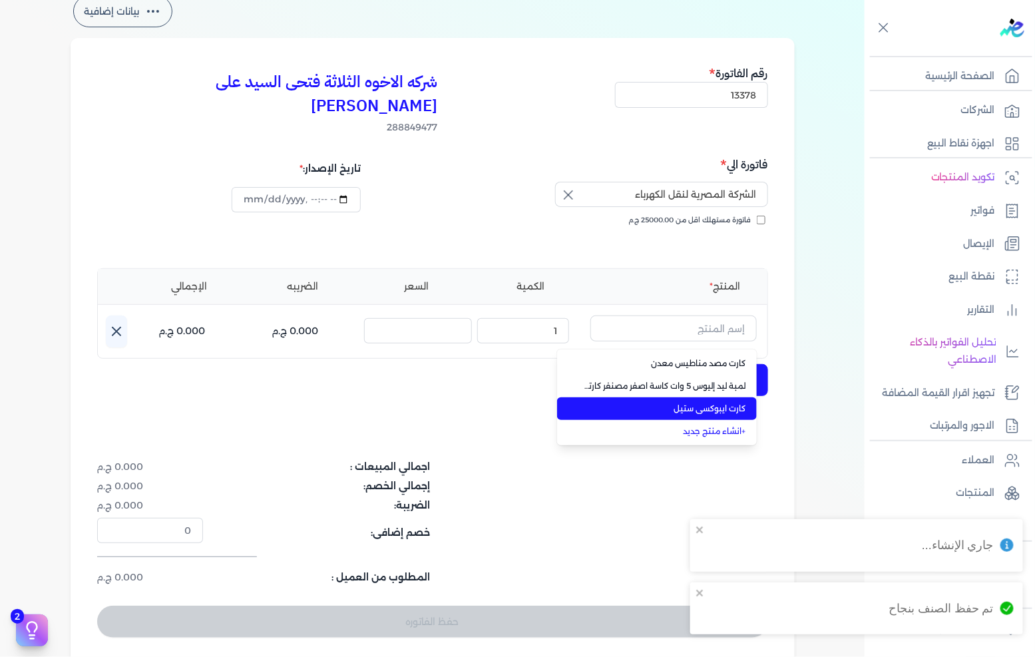
click at [715, 403] on span "كارت ايبوكسى ستيل" at bounding box center [665, 409] width 162 height 12
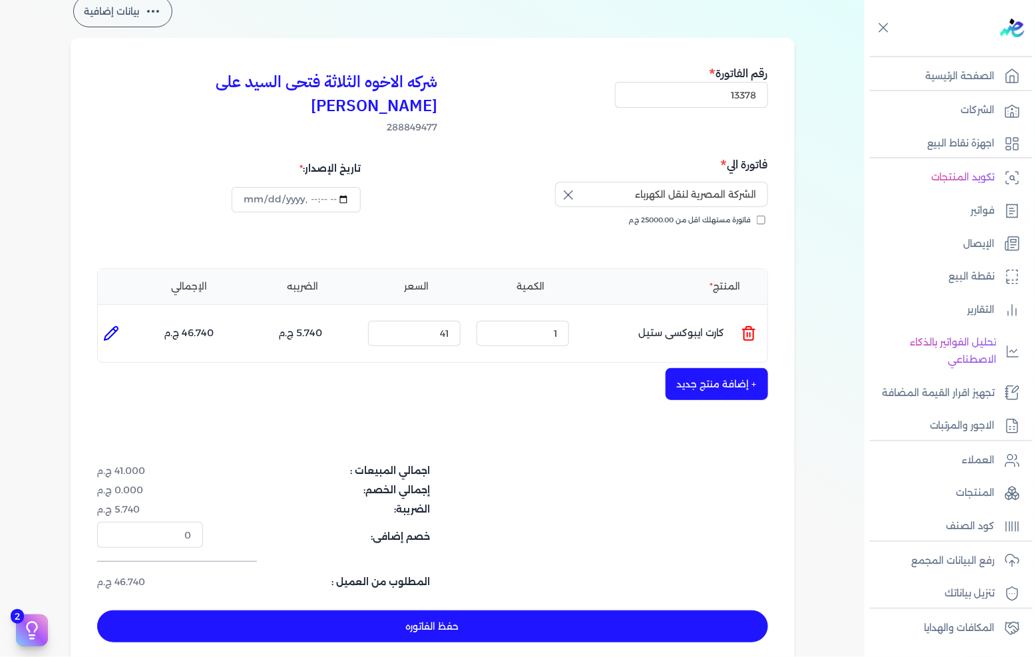
click at [516, 650] on div "Toggle Navigation الاسعار العمولات مساعدة خدمة العملاء دليل المستخدم تسجيل الدخ…" at bounding box center [432, 328] width 865 height 657
click at [541, 321] on input "1" at bounding box center [523, 333] width 93 height 25
type input "7"
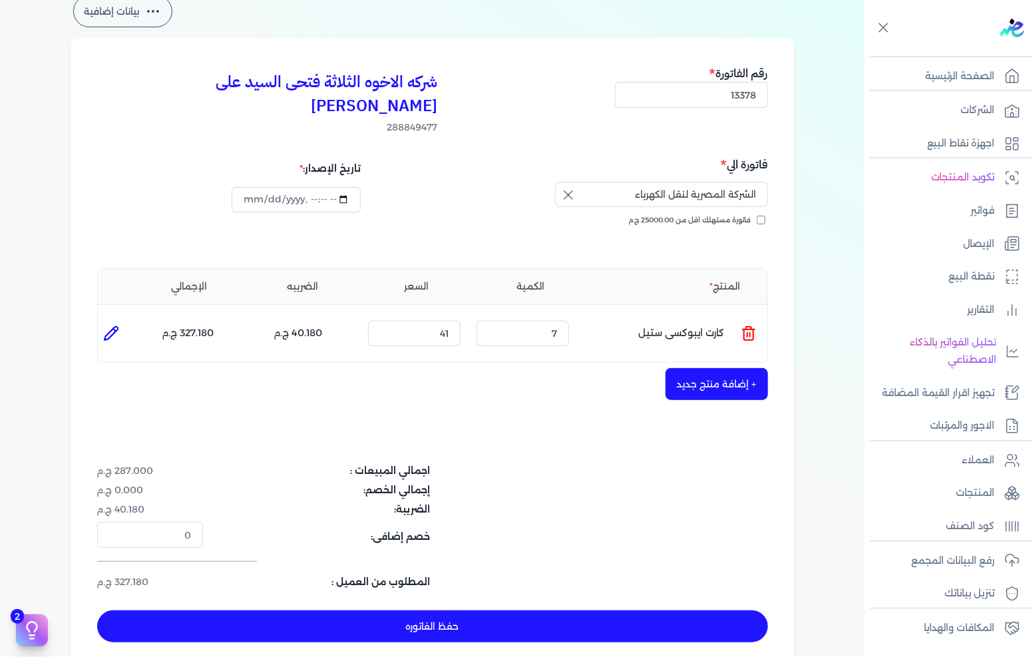
click at [726, 368] on button "+ إضافة منتج جديد" at bounding box center [717, 384] width 103 height 32
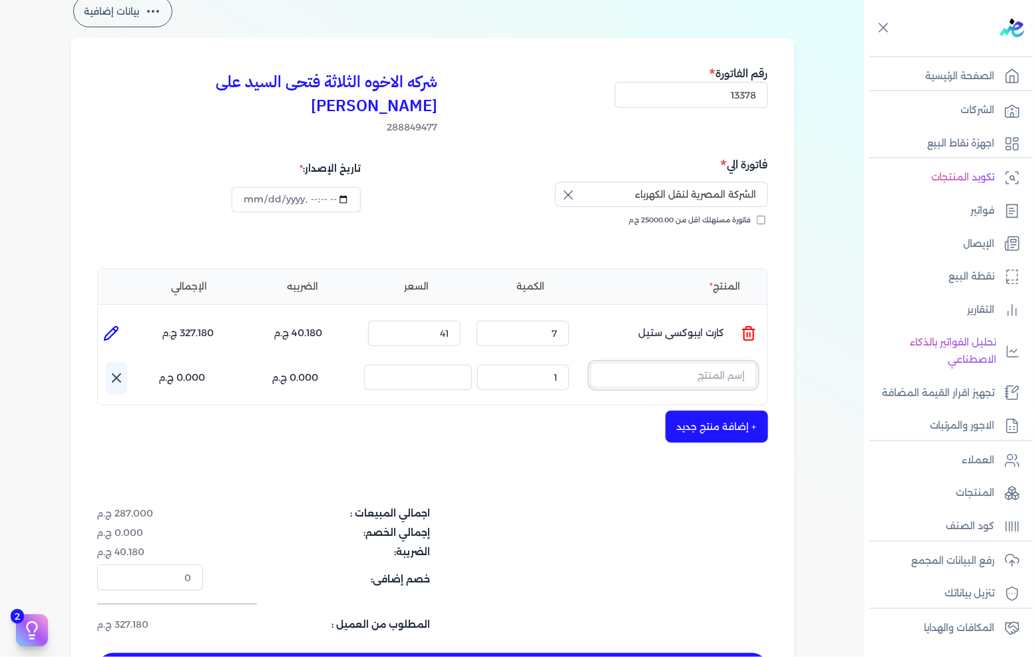
click at [668, 363] on input "text" at bounding box center [673, 375] width 166 height 25
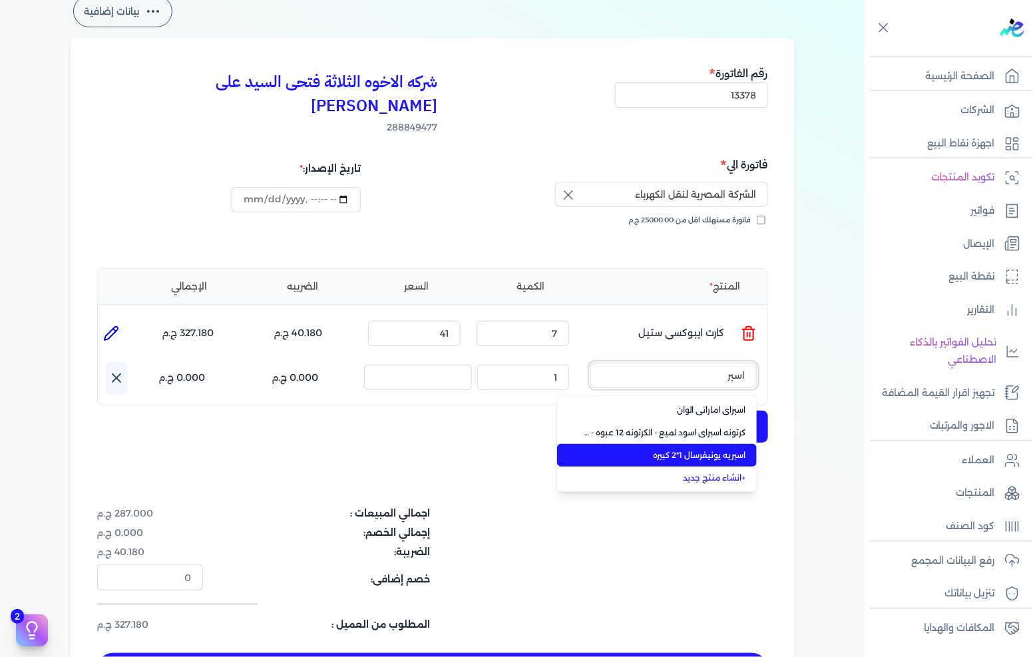
type input "اسبر"
click at [682, 449] on span "اسبريه يونيفرسال 1*2 كبيره" at bounding box center [665, 455] width 162 height 12
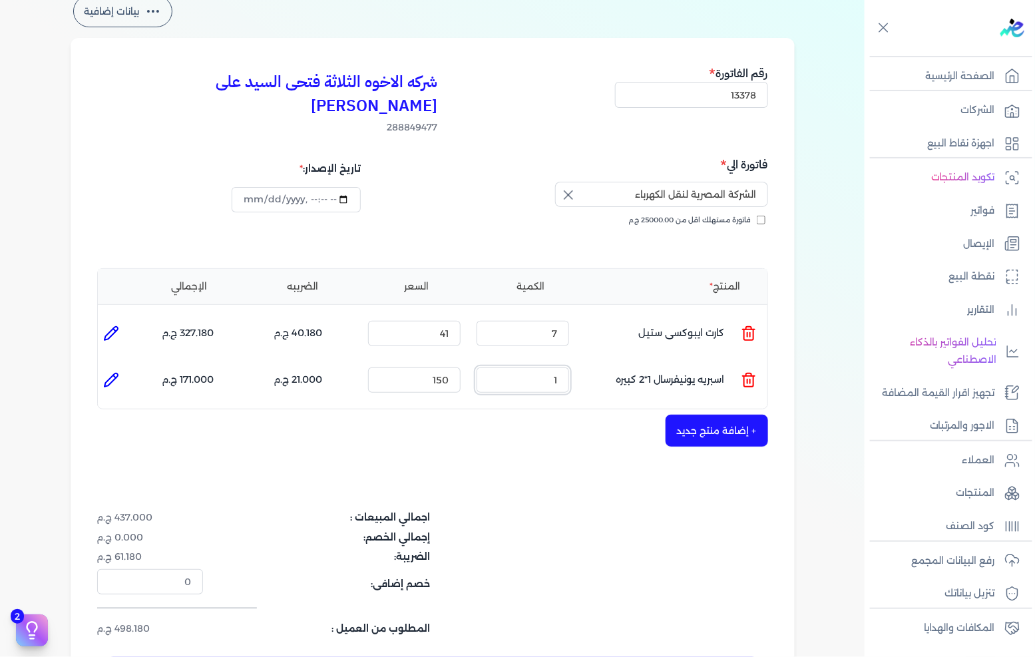
click at [564, 367] on input "1" at bounding box center [523, 379] width 93 height 25
type input "6"
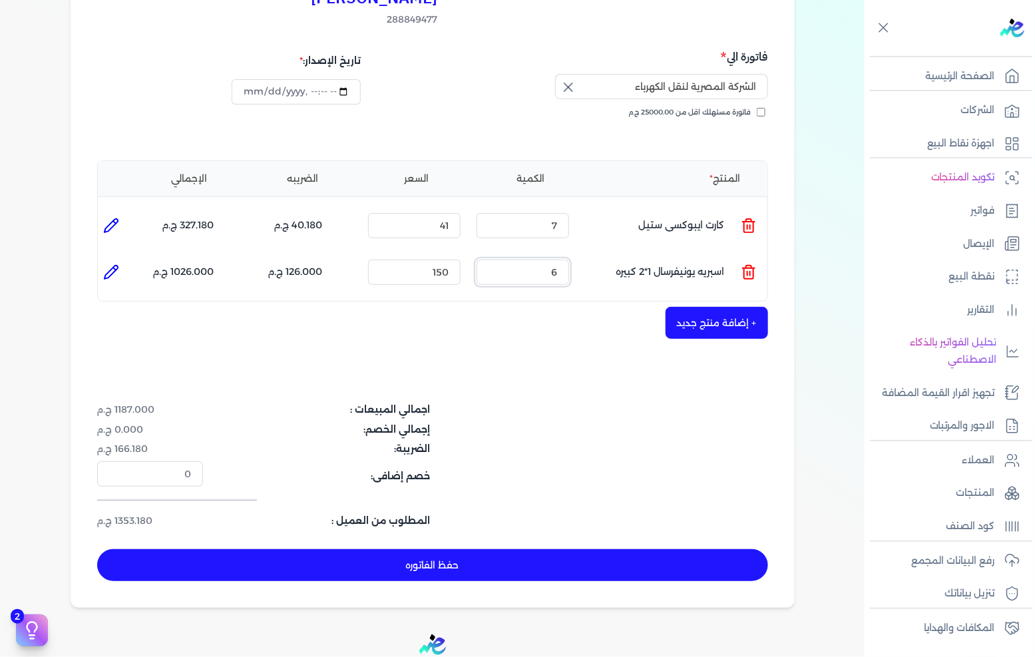
scroll to position [222, 0]
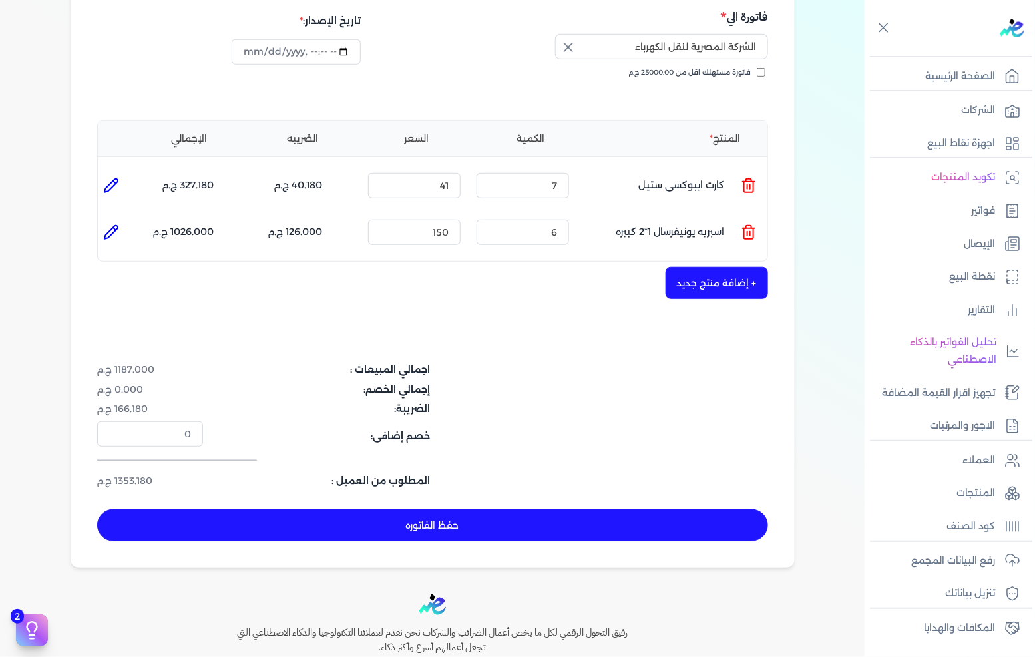
click at [409, 509] on button "حفظ الفاتوره" at bounding box center [432, 525] width 671 height 32
type input "[DATE]"
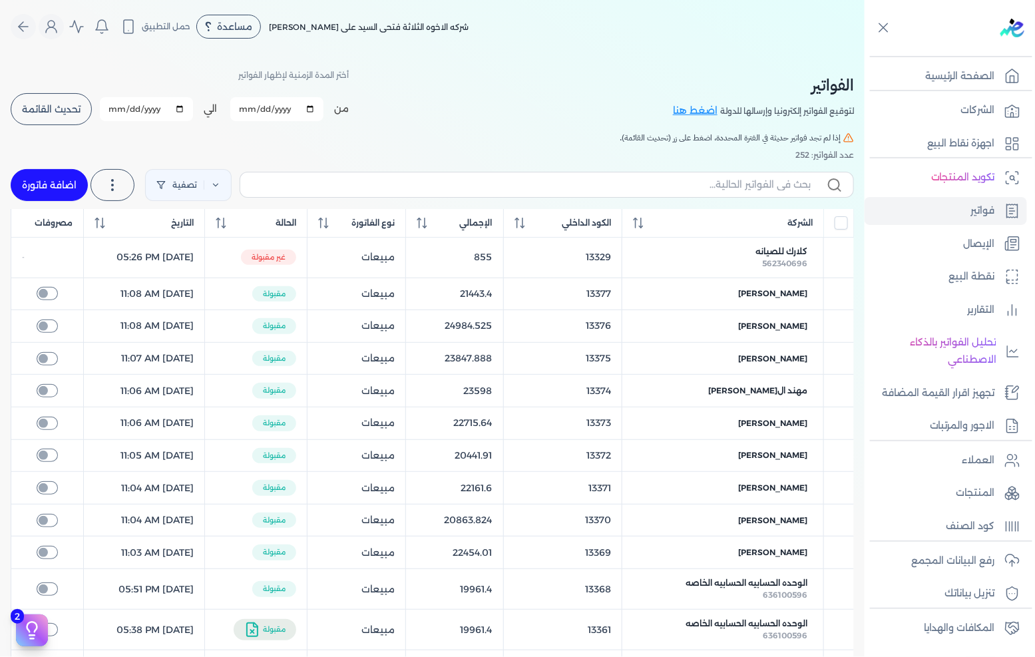
click at [61, 177] on link "اضافة فاتورة" at bounding box center [49, 185] width 77 height 32
select select "EGP"
select select "B"
select select "EGS"
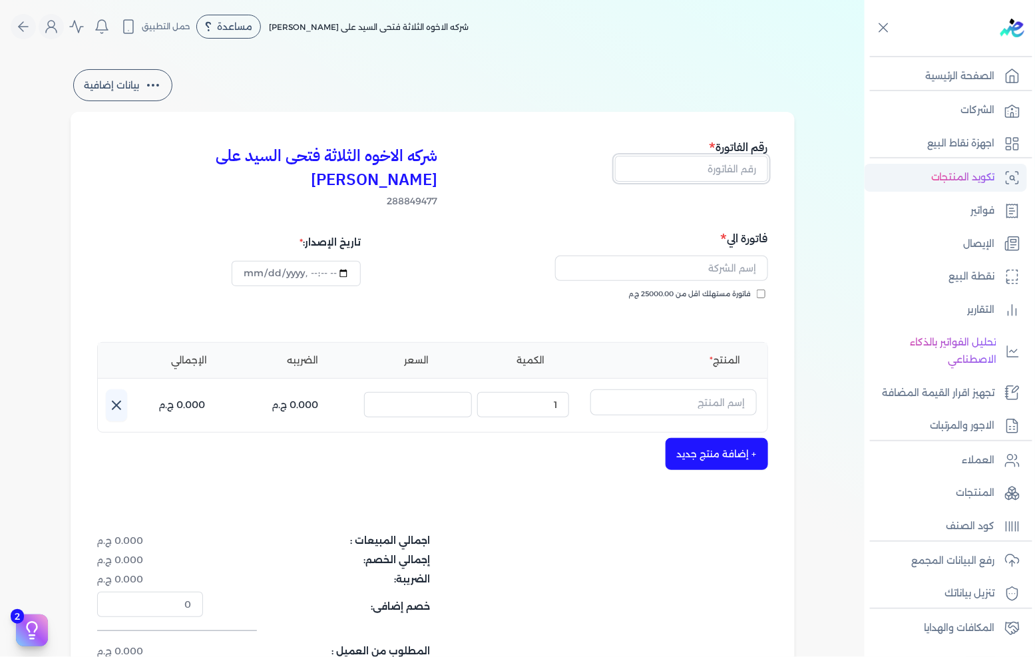
drag, startPoint x: 720, startPoint y: 176, endPoint x: 873, endPoint y: 162, distance: 154.4
click at [720, 176] on input "text" at bounding box center [691, 168] width 153 height 25
type input "13379"
click at [683, 256] on input "text" at bounding box center [661, 268] width 213 height 25
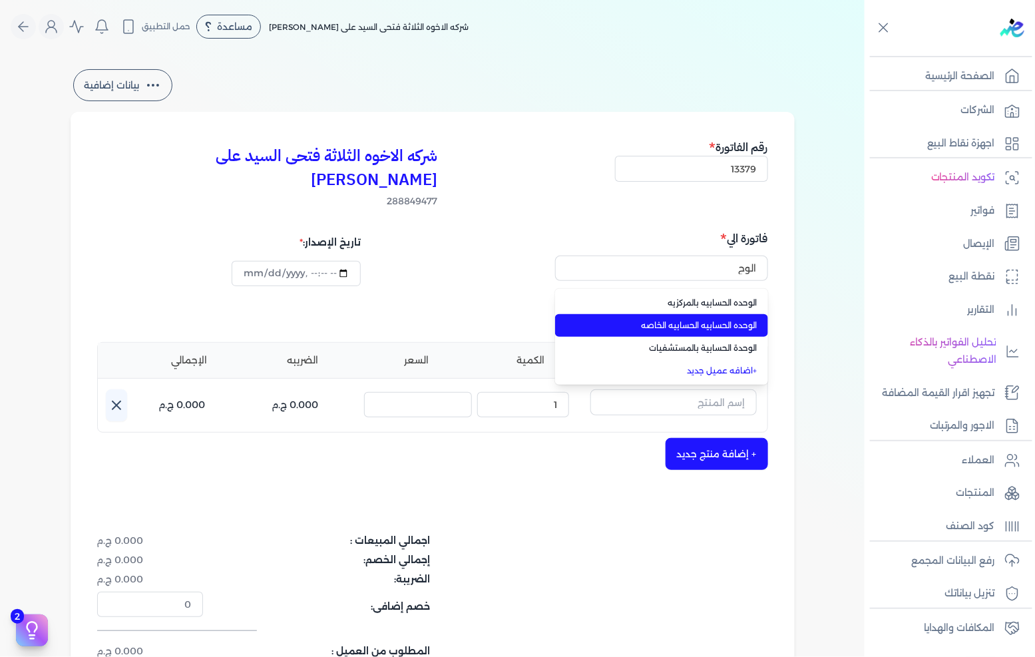
click at [666, 320] on span "الوحده الحسابيه الحسابيه الخاصه" at bounding box center [670, 326] width 176 height 12
type input "الوحده الحسابيه الحسابيه الخاصه"
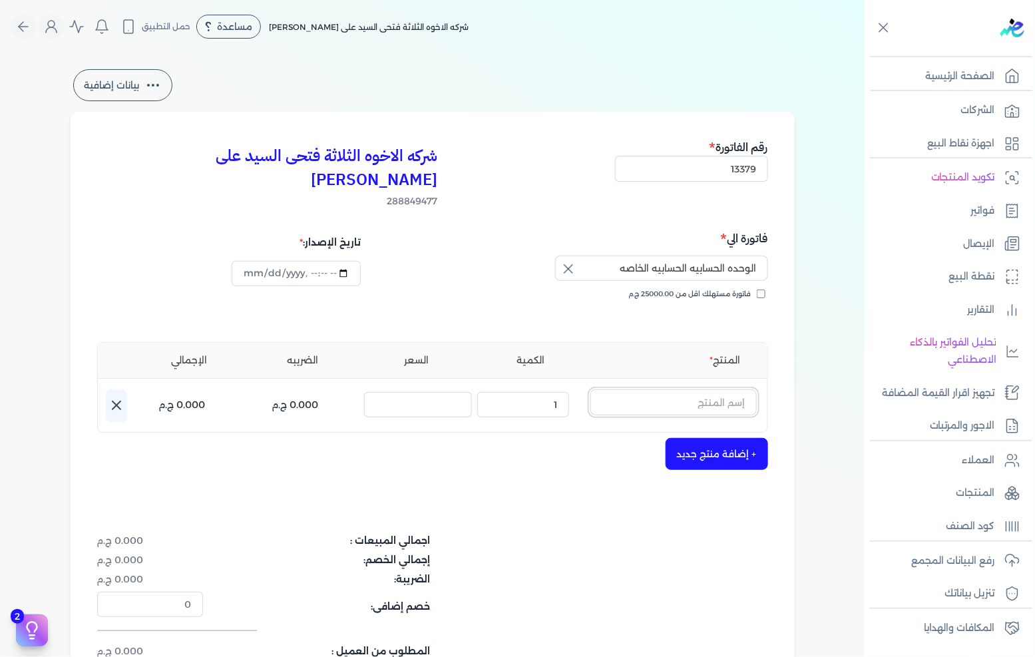
click at [693, 389] on input "text" at bounding box center [673, 401] width 166 height 25
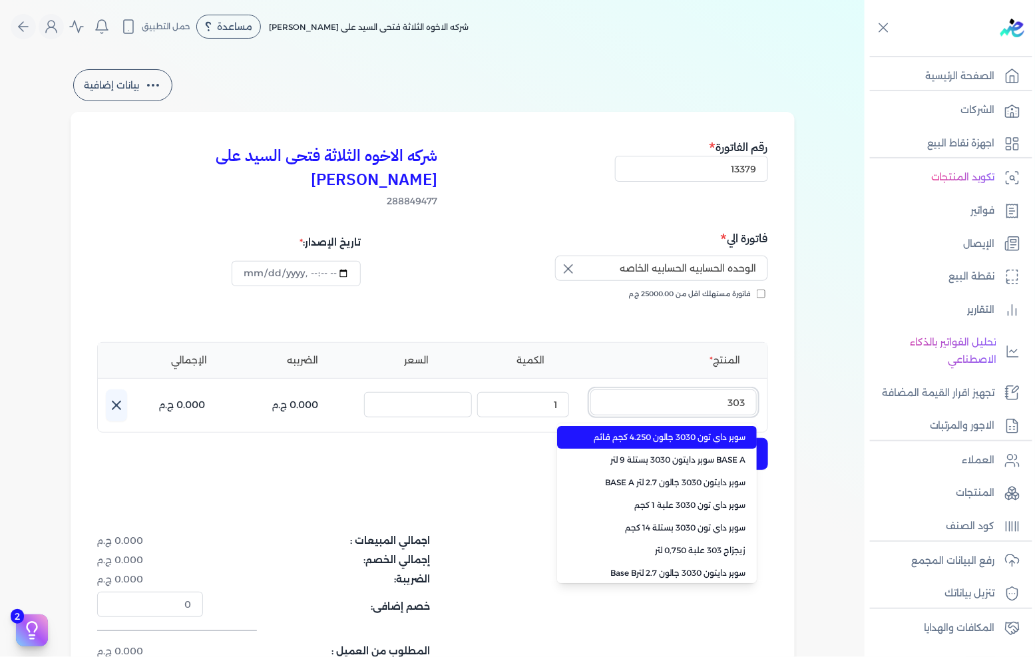
type input "3030"
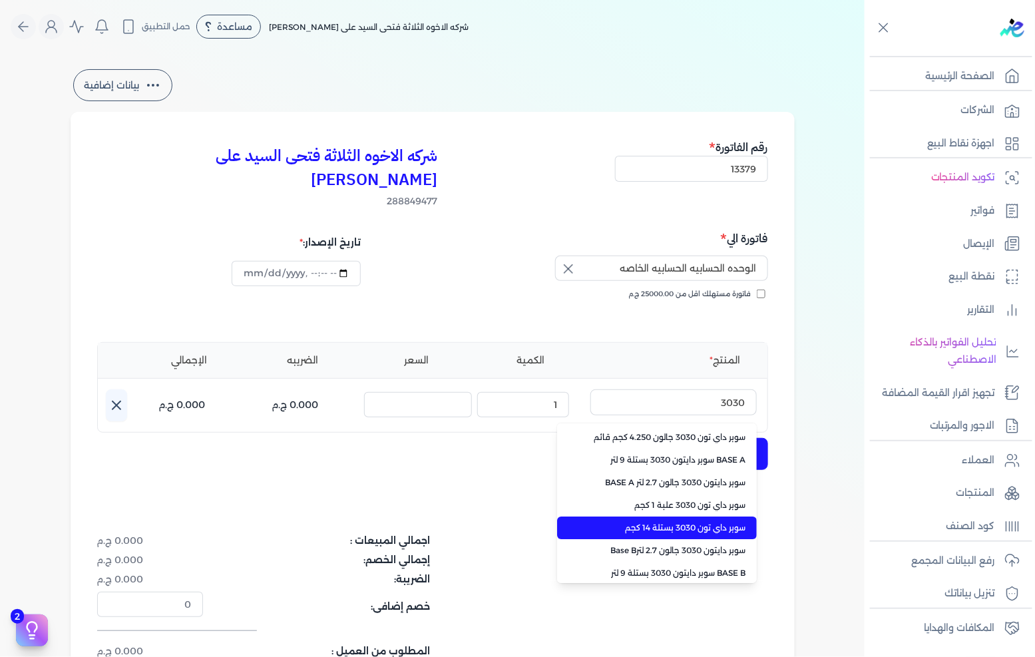
click at [690, 522] on span "سوبر داي تون 3030 بستلة 14 كجم" at bounding box center [665, 528] width 162 height 12
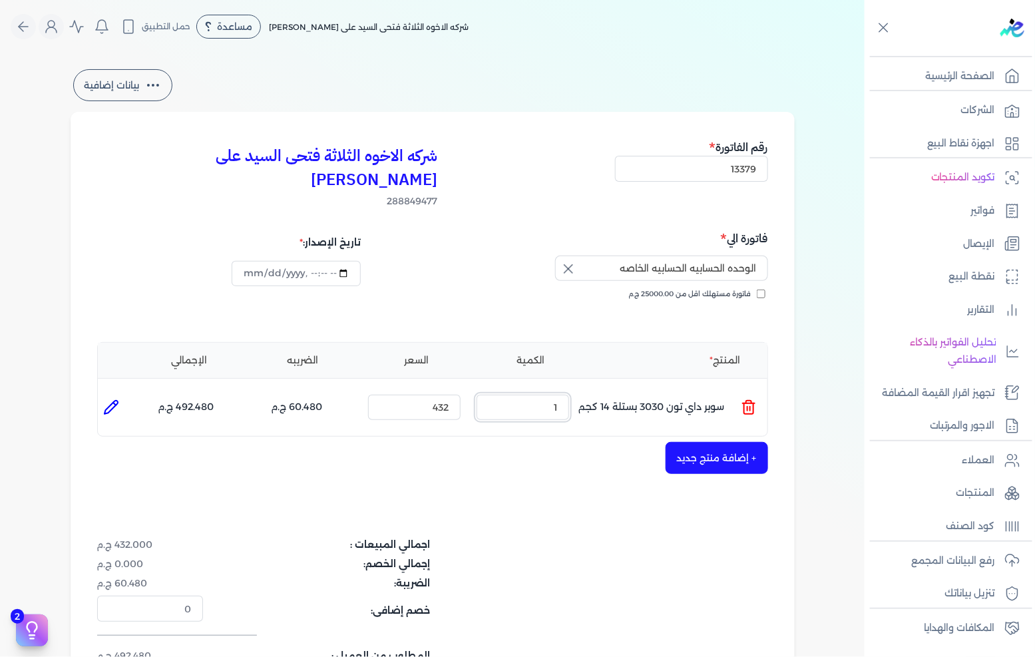
click at [543, 395] on input "1" at bounding box center [523, 407] width 93 height 25
click at [542, 395] on input "1" at bounding box center [523, 407] width 93 height 25
type input "6"
click at [436, 395] on input "432" at bounding box center [414, 407] width 93 height 25
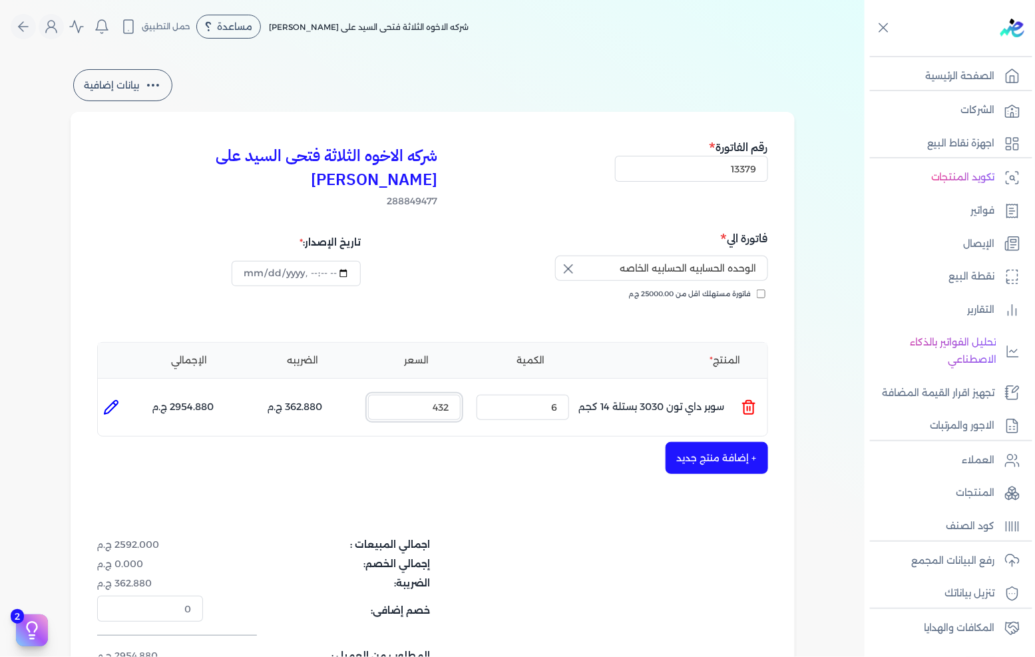
click at [436, 395] on input "432" at bounding box center [414, 407] width 93 height 25
type input "490"
click at [684, 442] on button "+ إضافة منتج جديد" at bounding box center [717, 458] width 103 height 32
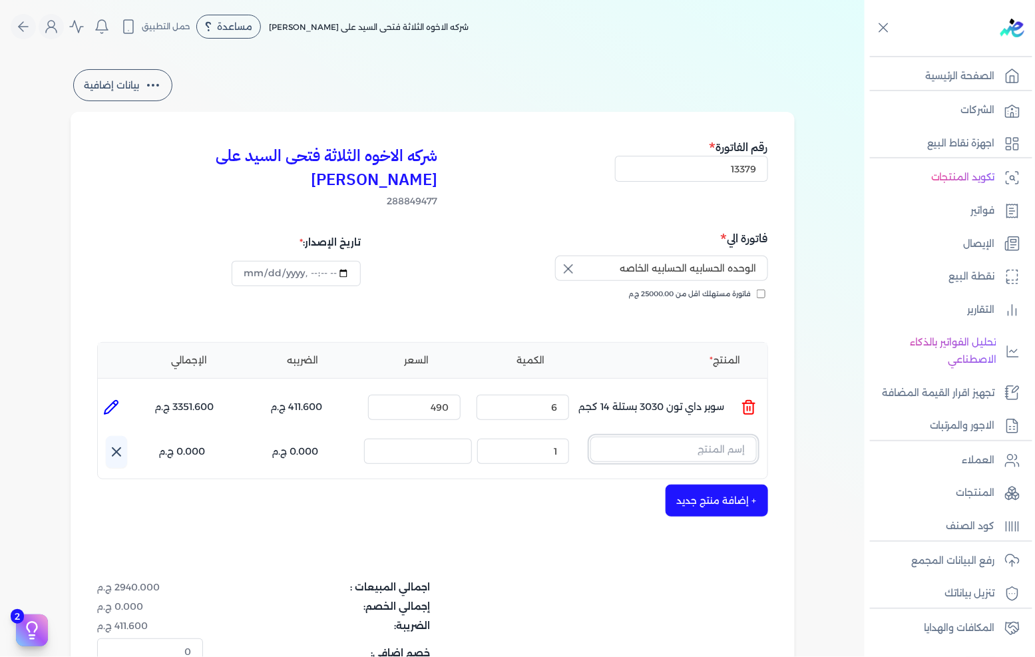
click at [720, 437] on input "text" at bounding box center [673, 449] width 166 height 25
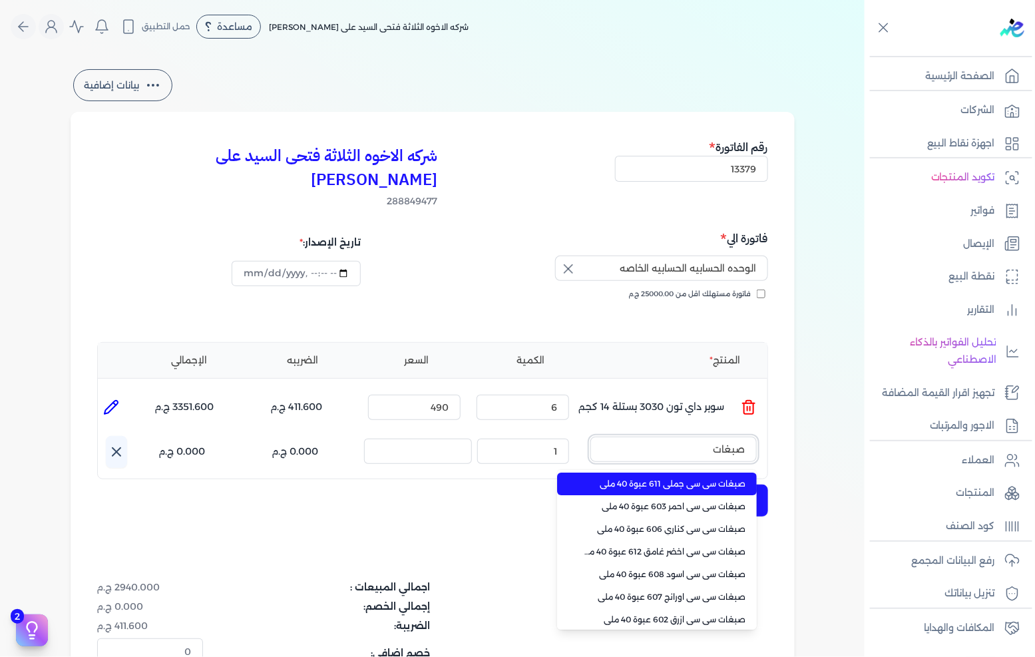
type input "صبغات"
click at [684, 478] on span "صبغات سي سي جملي 611 عبوة 40 ملي" at bounding box center [665, 484] width 162 height 12
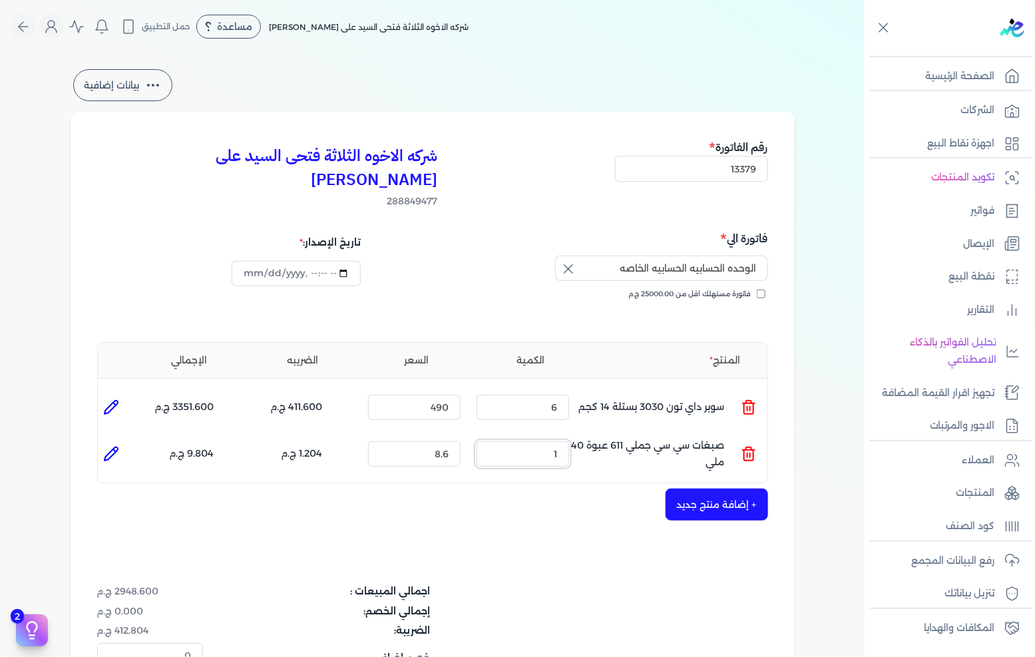
click at [556, 441] on input "1" at bounding box center [523, 453] width 93 height 25
type input "60"
click at [409, 441] on input "8.6" at bounding box center [414, 453] width 93 height 25
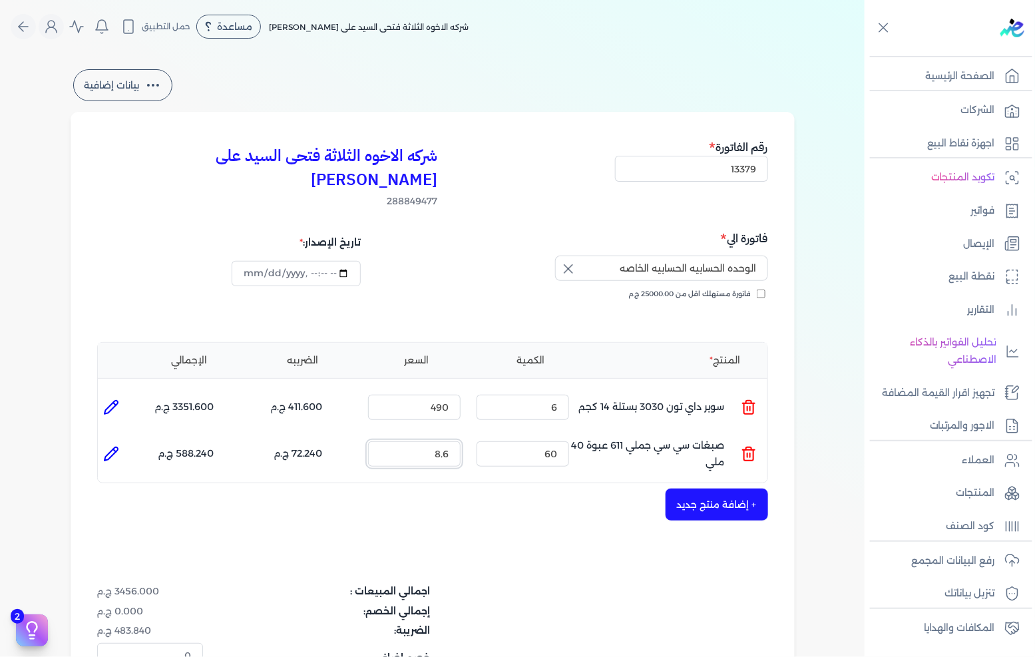
click at [409, 441] on input "8.6" at bounding box center [414, 453] width 93 height 25
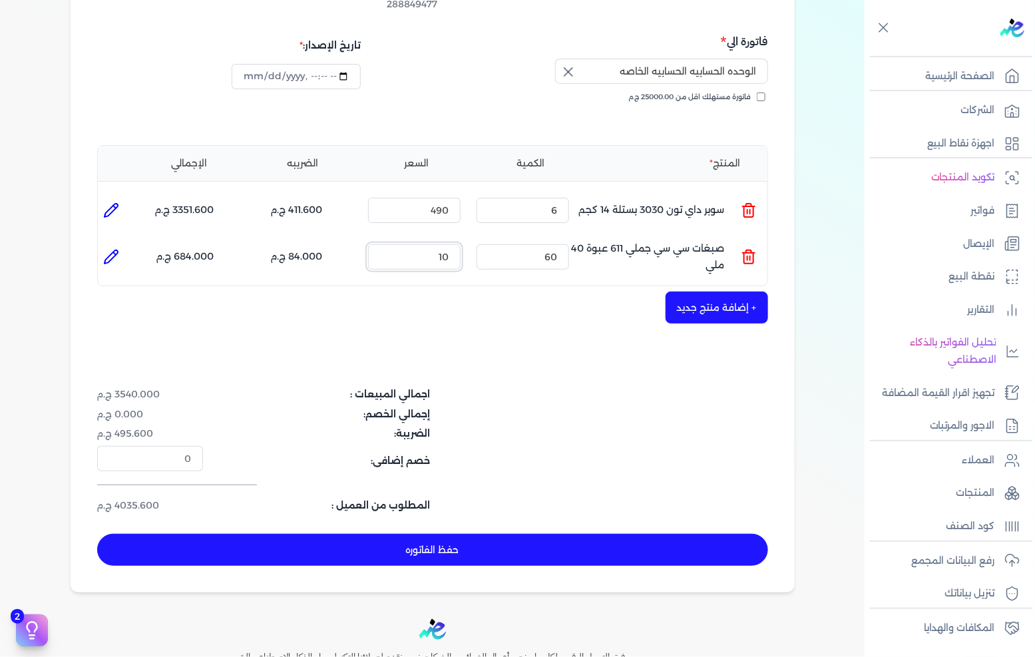
scroll to position [222, 0]
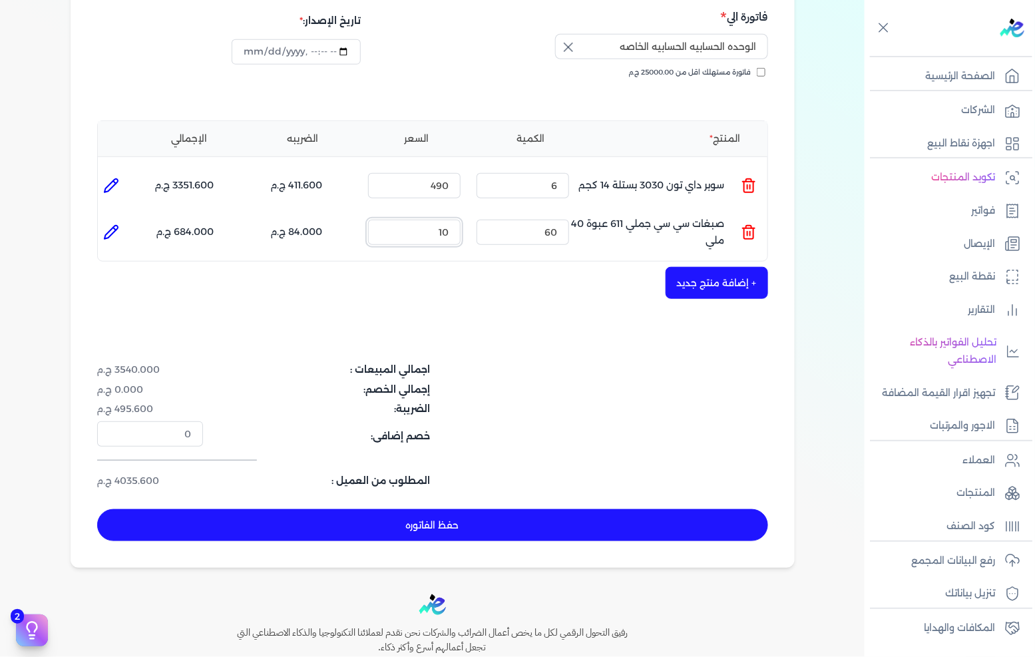
type input "10"
click at [491, 509] on button "حفظ الفاتوره" at bounding box center [432, 525] width 671 height 32
type input "[DATE]"
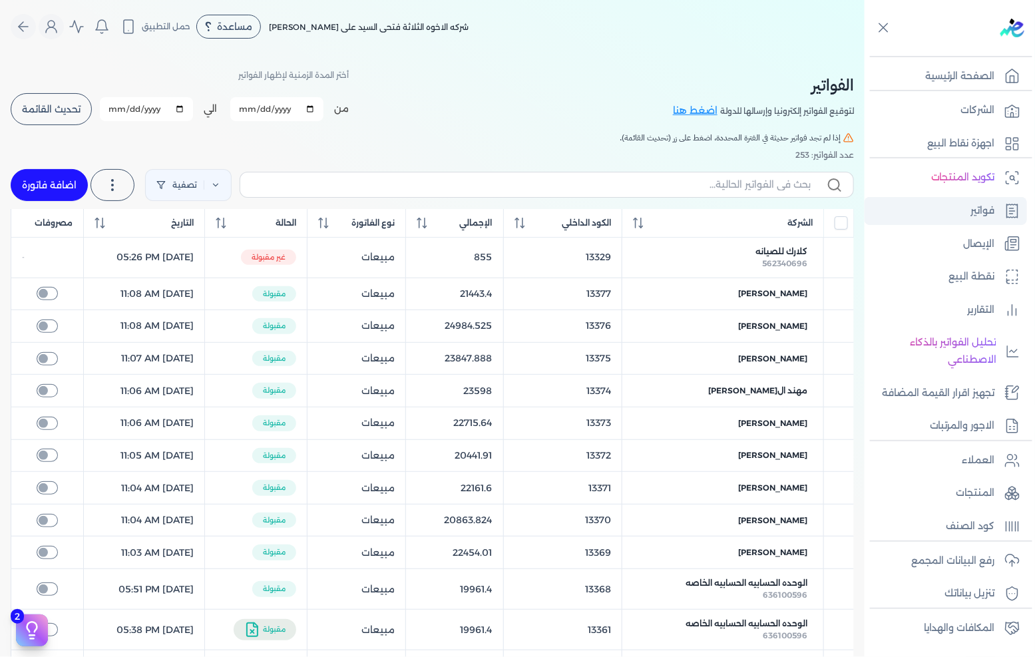
click at [937, 204] on link "فواتير" at bounding box center [946, 211] width 162 height 28
